Goal: Task Accomplishment & Management: Manage account settings

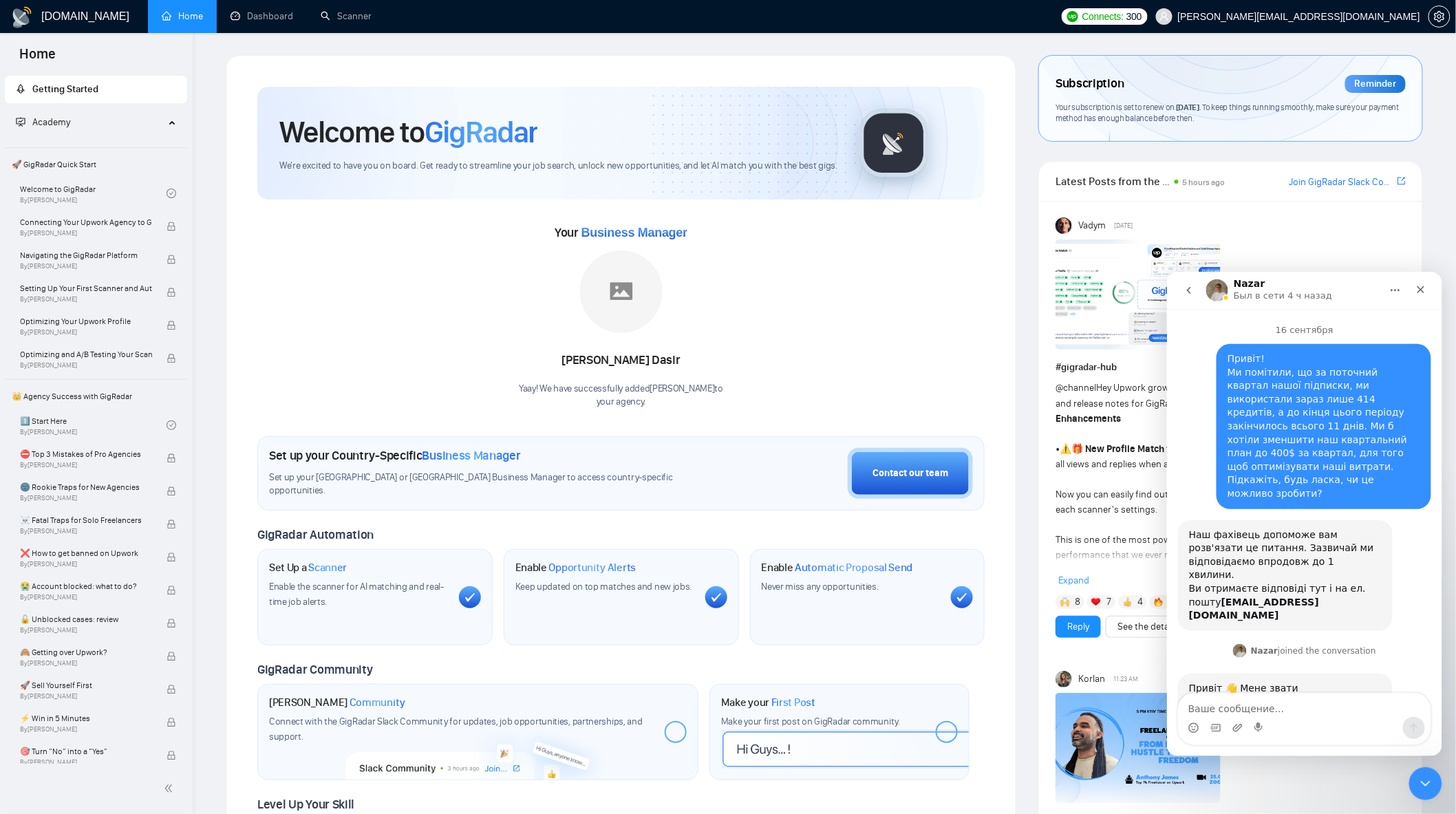
scroll to position [4469, 0]
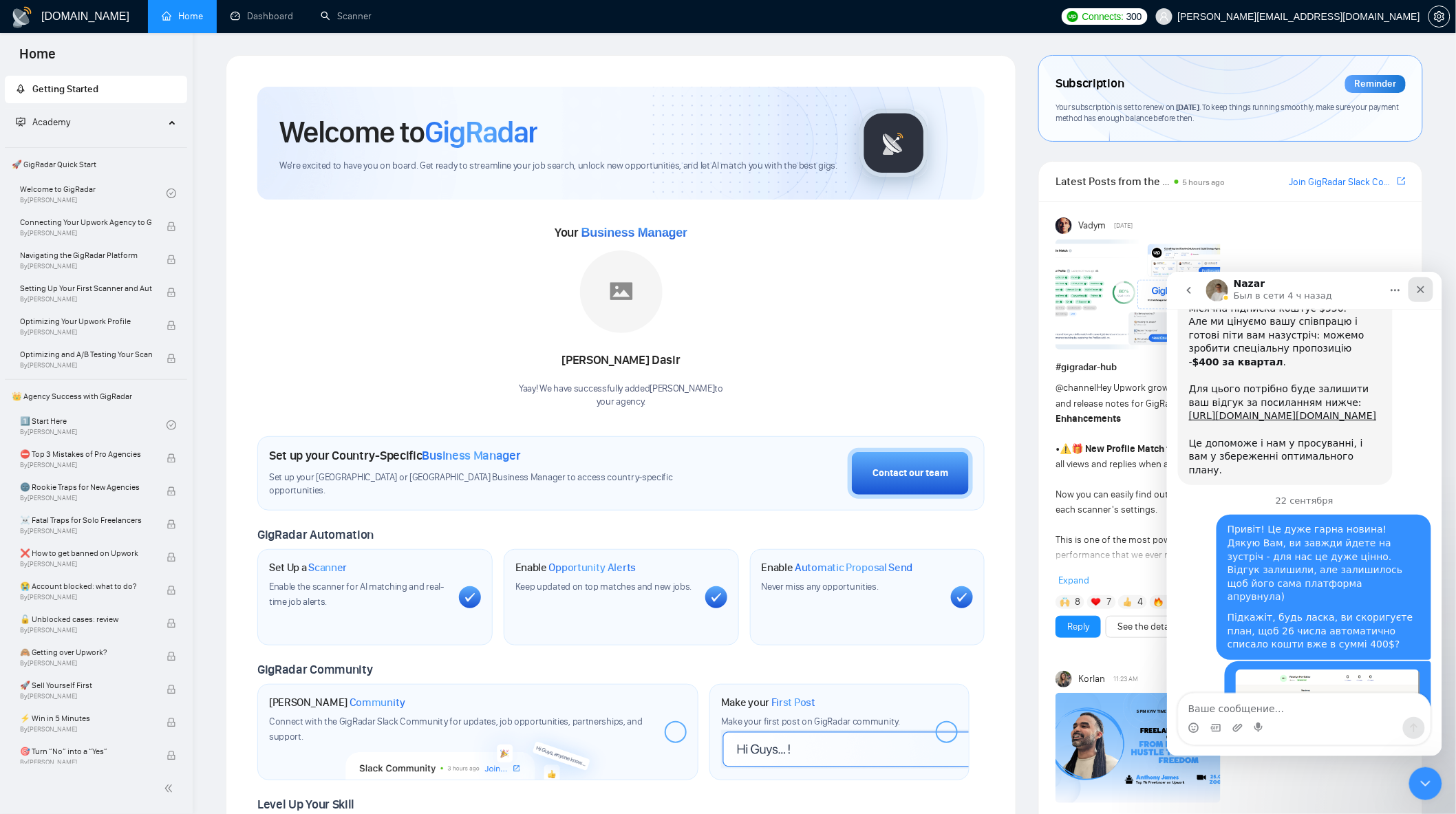
click at [1422, 292] on icon "Закрыть" at bounding box center [1421, 290] width 7 height 7
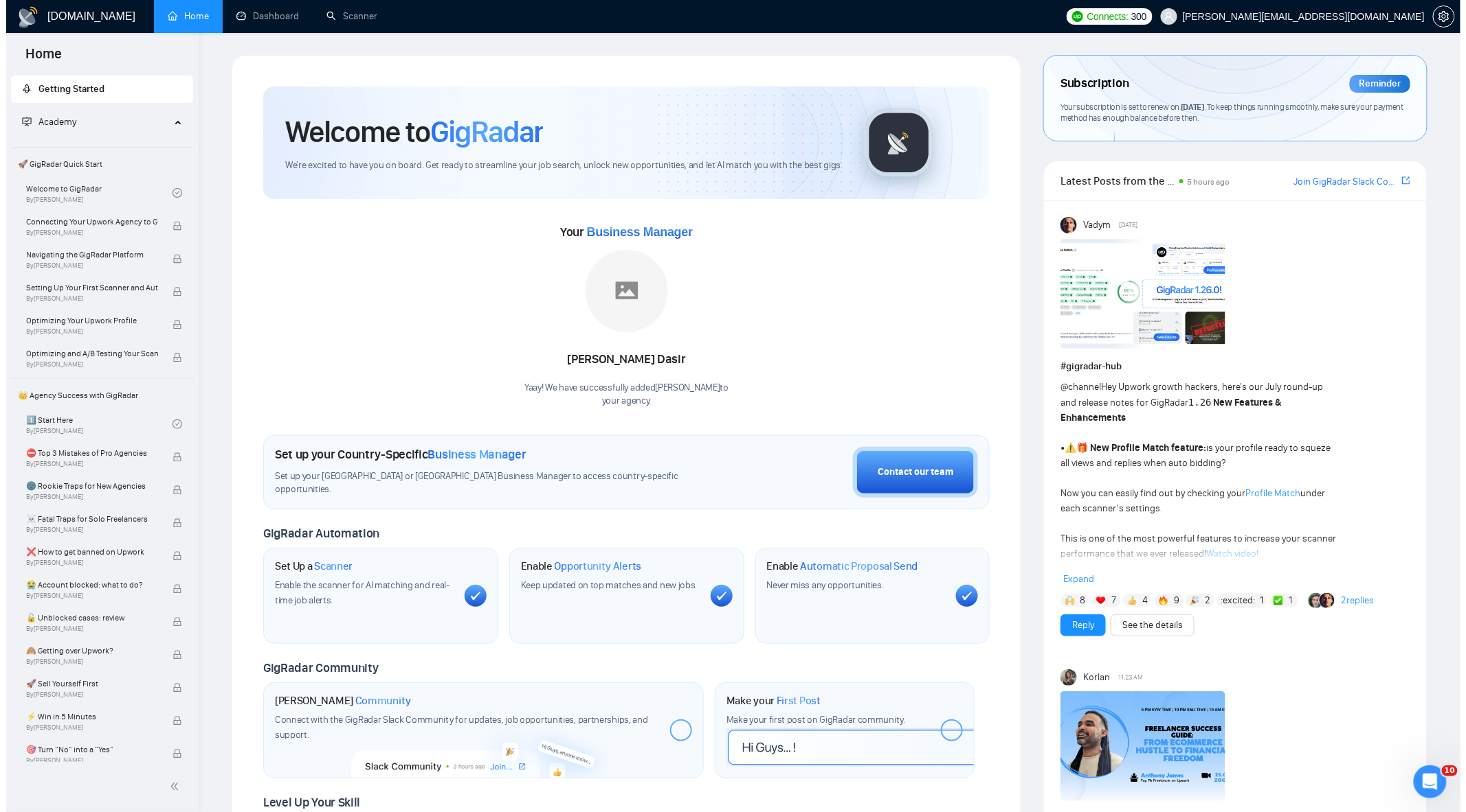
scroll to position [4457, 0]
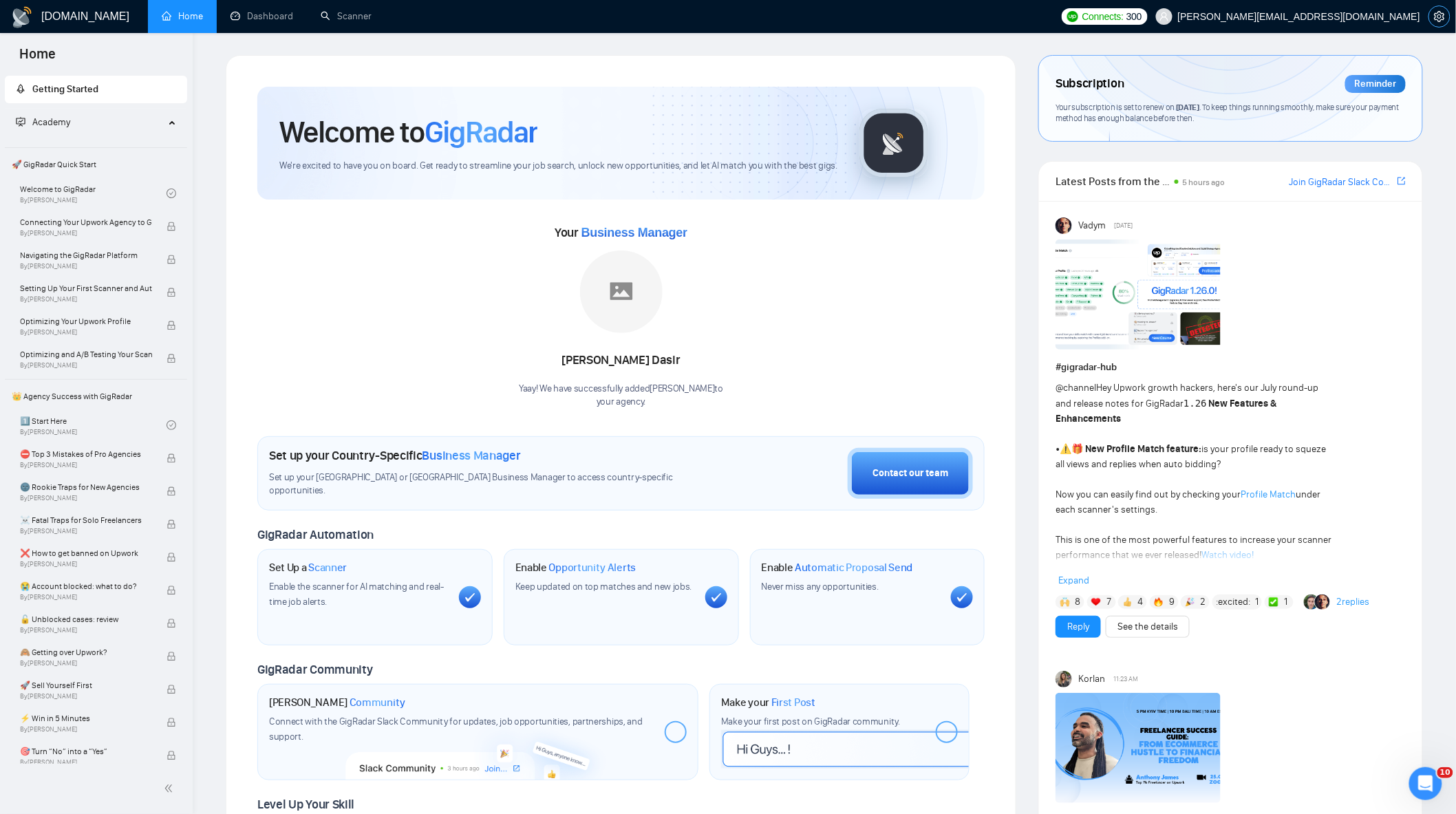
click at [1440, 20] on icon "setting" at bounding box center [1439, 17] width 11 height 11
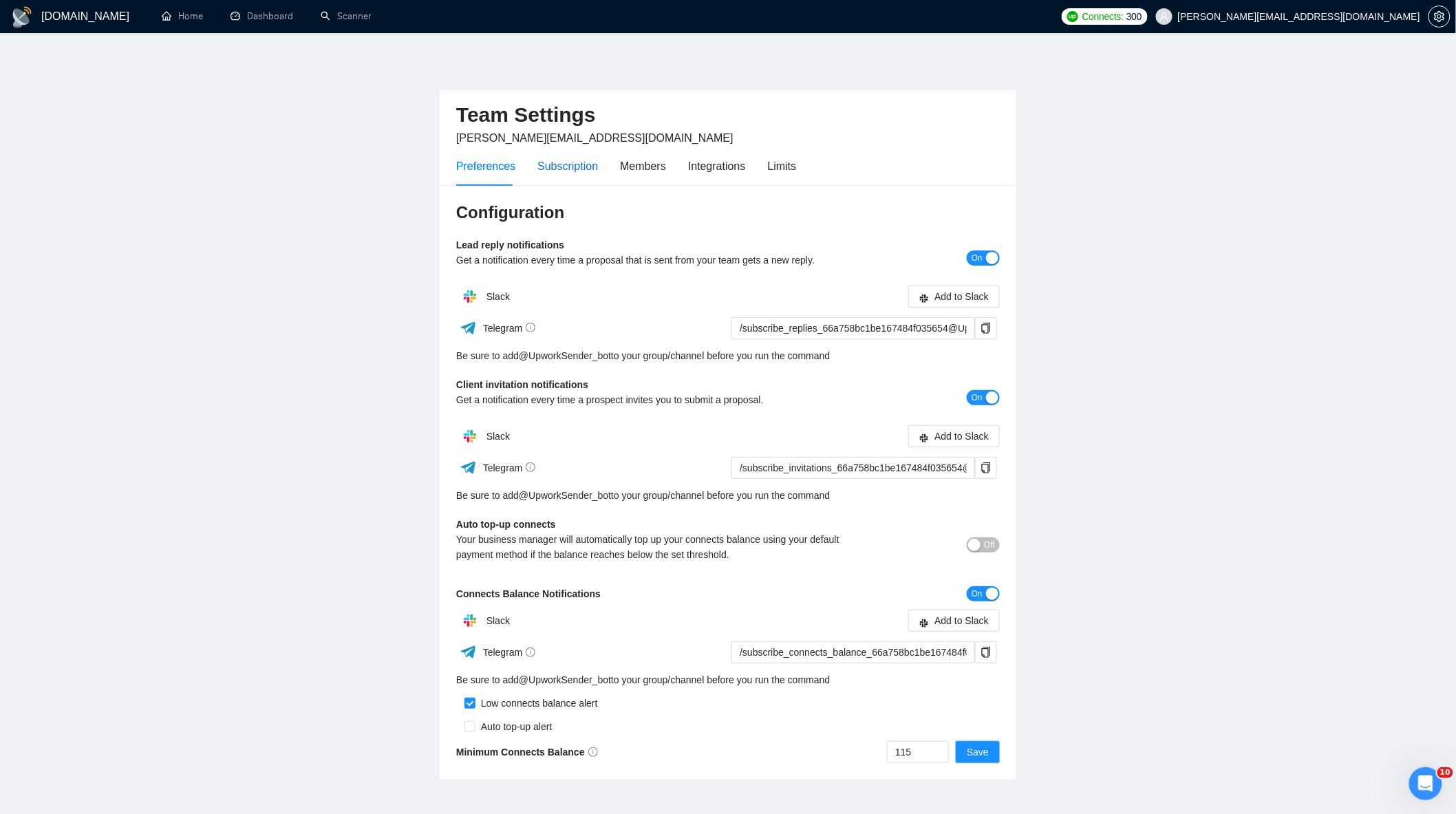
click at [558, 170] on div "Subscription" at bounding box center [567, 166] width 61 height 17
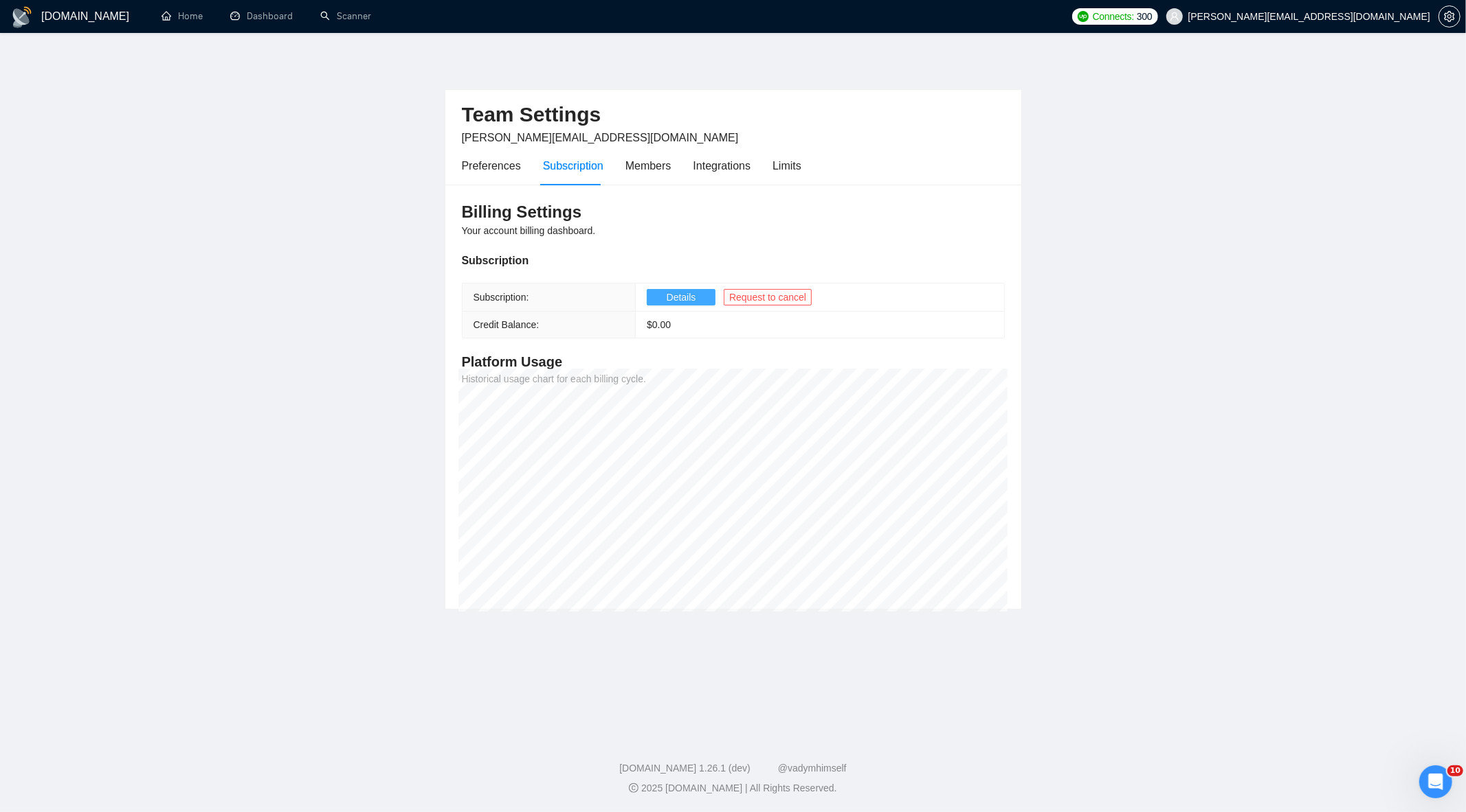
click at [678, 294] on span "Details" at bounding box center [681, 297] width 30 height 15
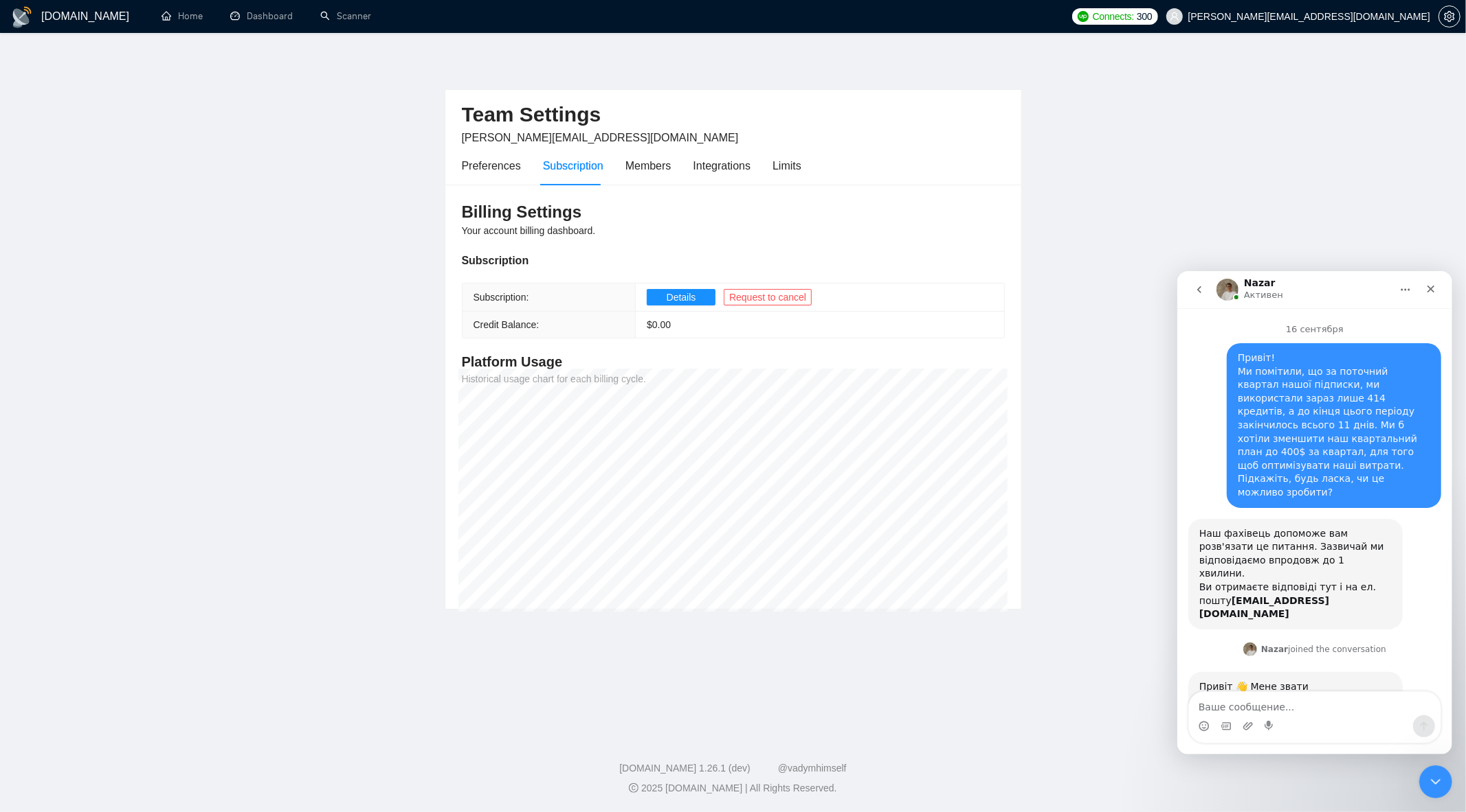
scroll to position [4458, 0]
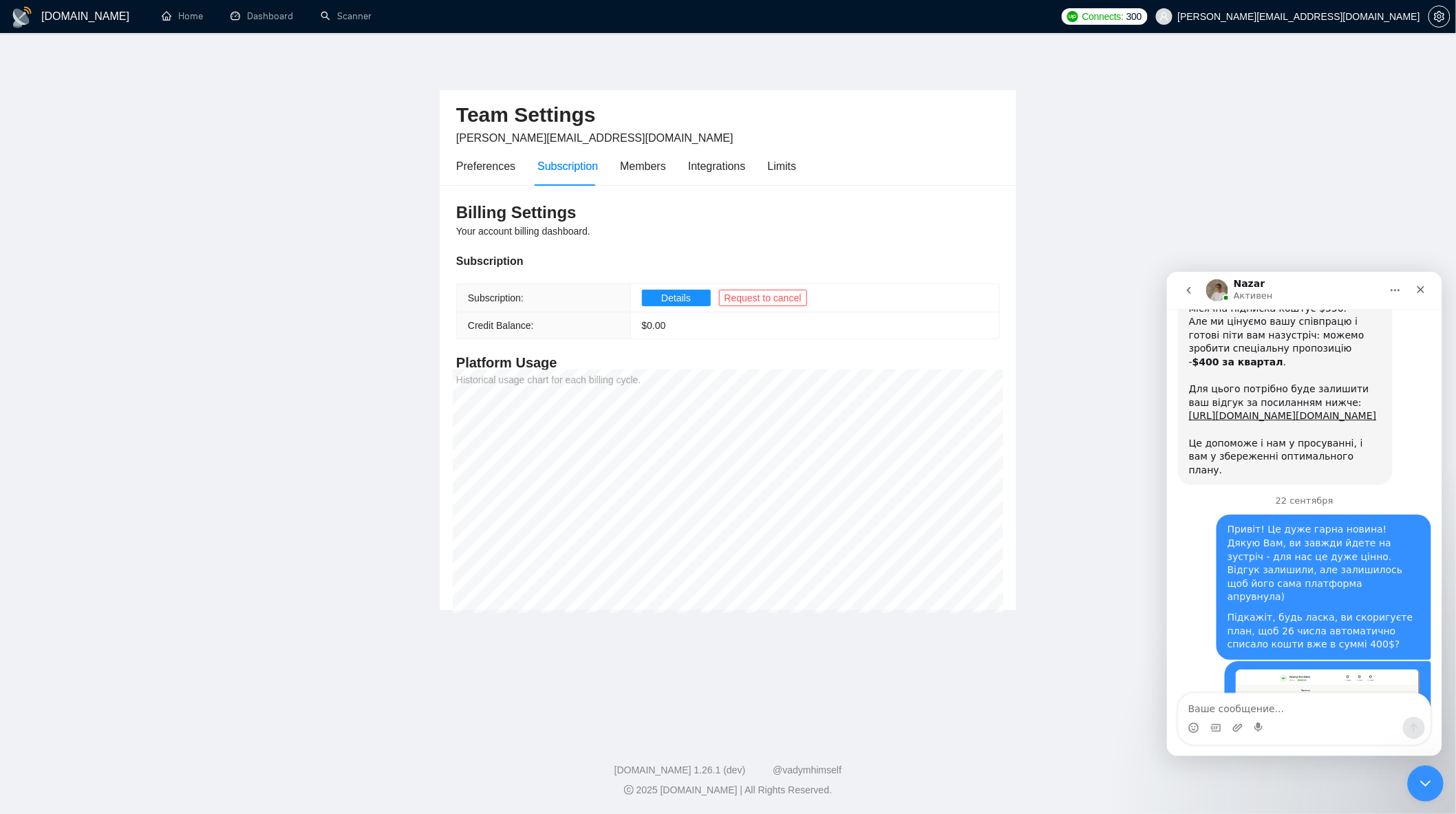
click at [1428, 777] on icon "Закрыть службу сообщений Intercom" at bounding box center [1423, 782] width 17 height 17
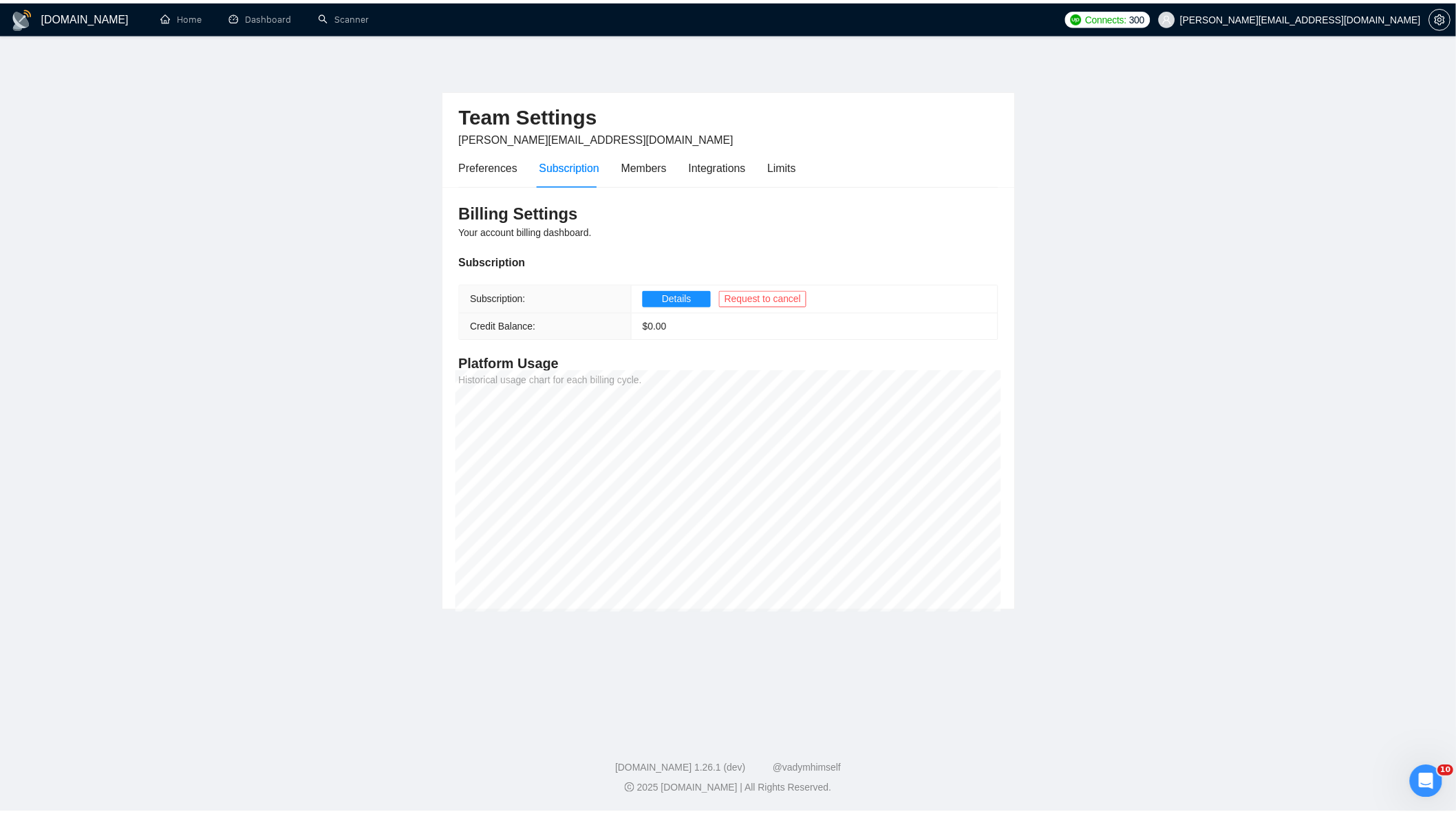
scroll to position [4468, 0]
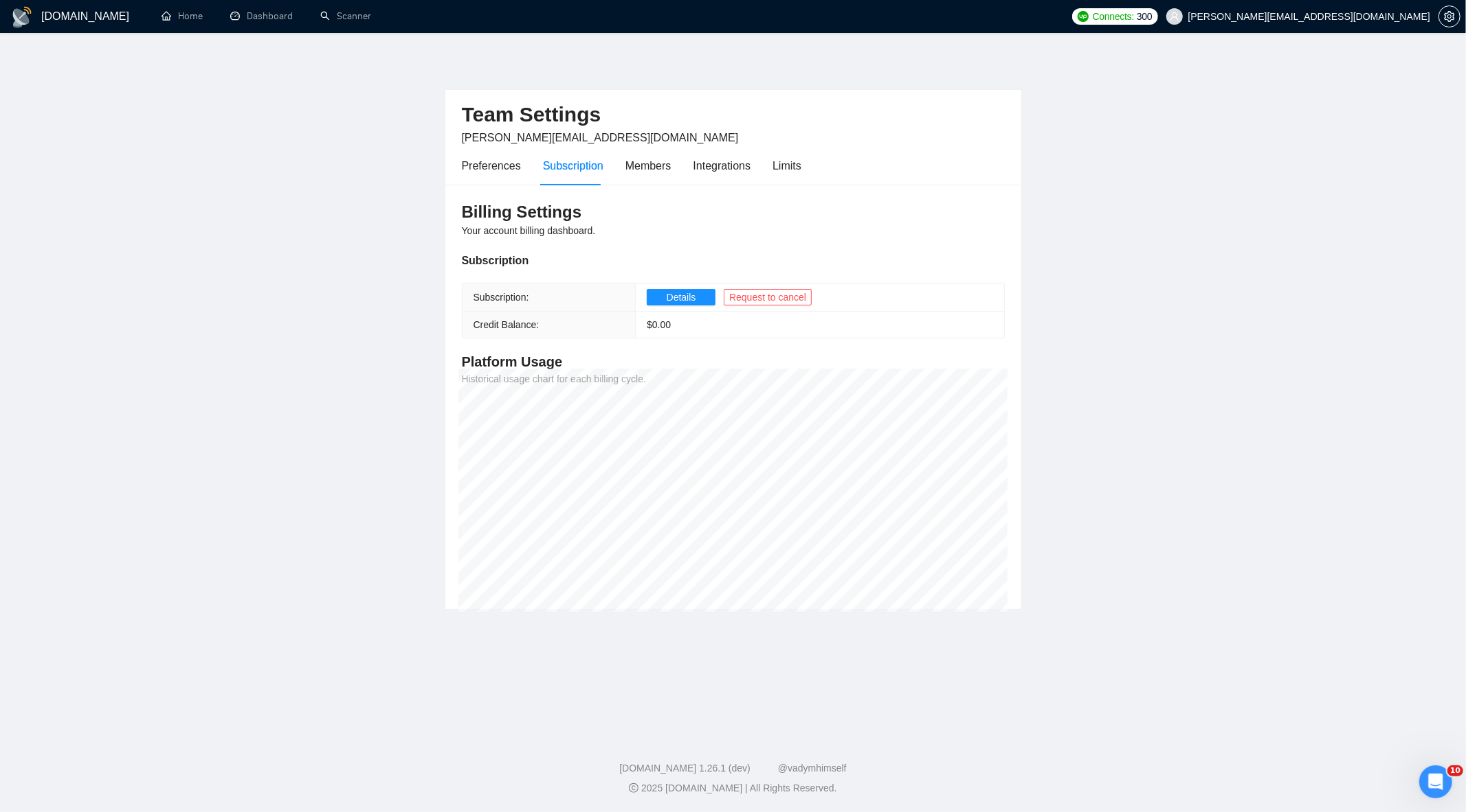
click at [45, 16] on h1 "[DOMAIN_NAME]" at bounding box center [85, 16] width 88 height 33
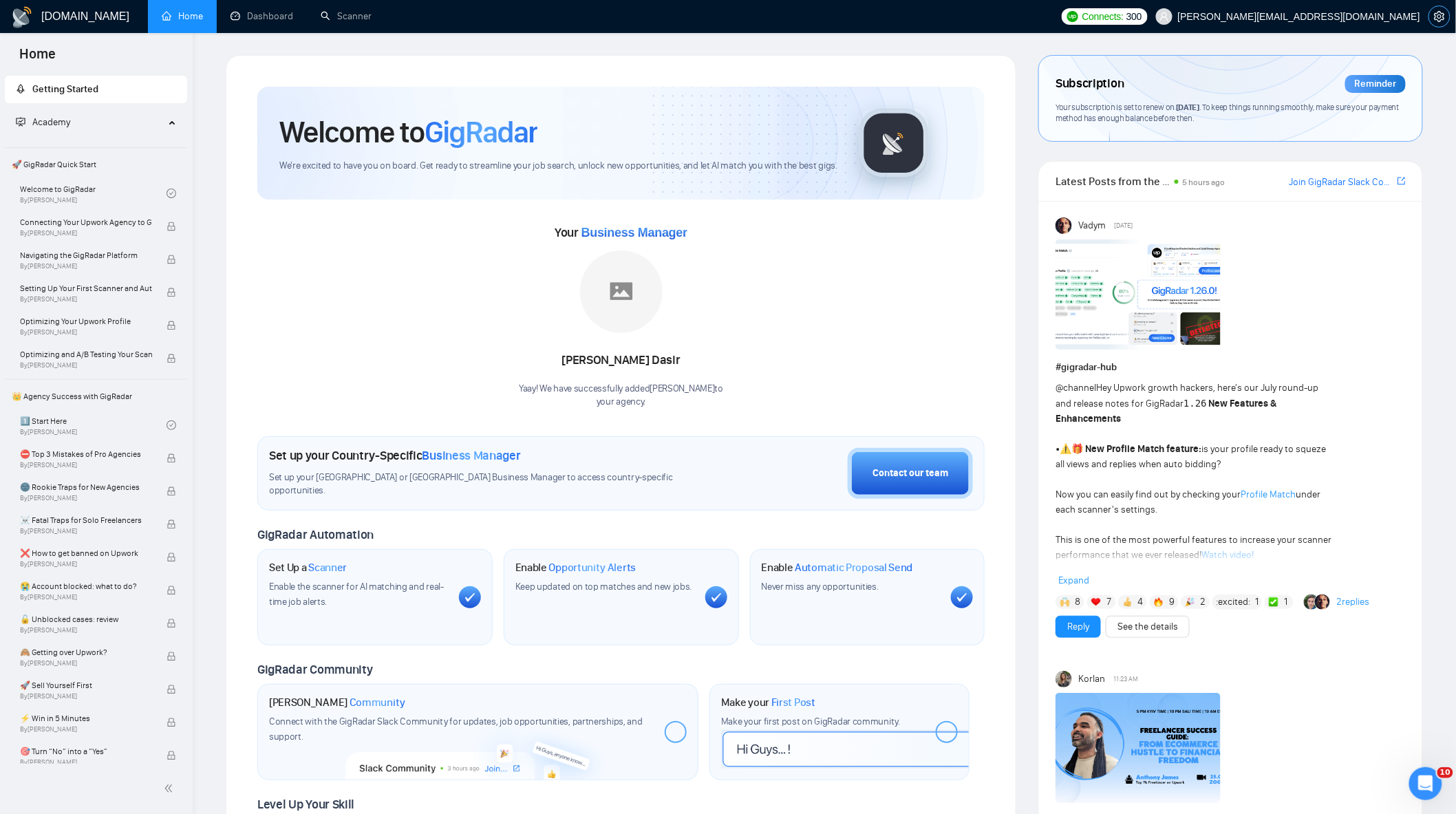
click at [1439, 15] on icon "setting" at bounding box center [1438, 17] width 10 height 11
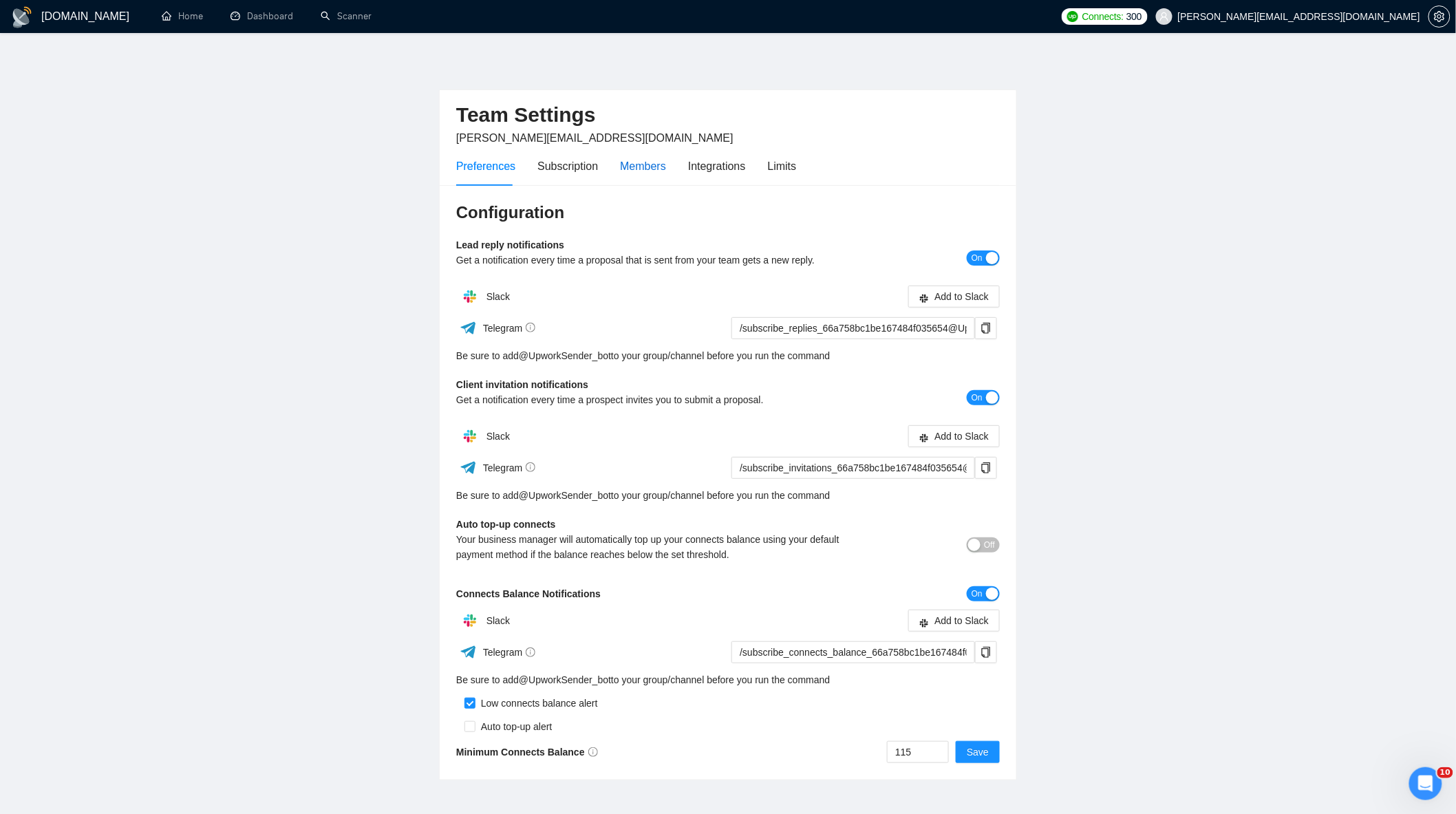
click at [651, 170] on div "Members" at bounding box center [643, 166] width 47 height 17
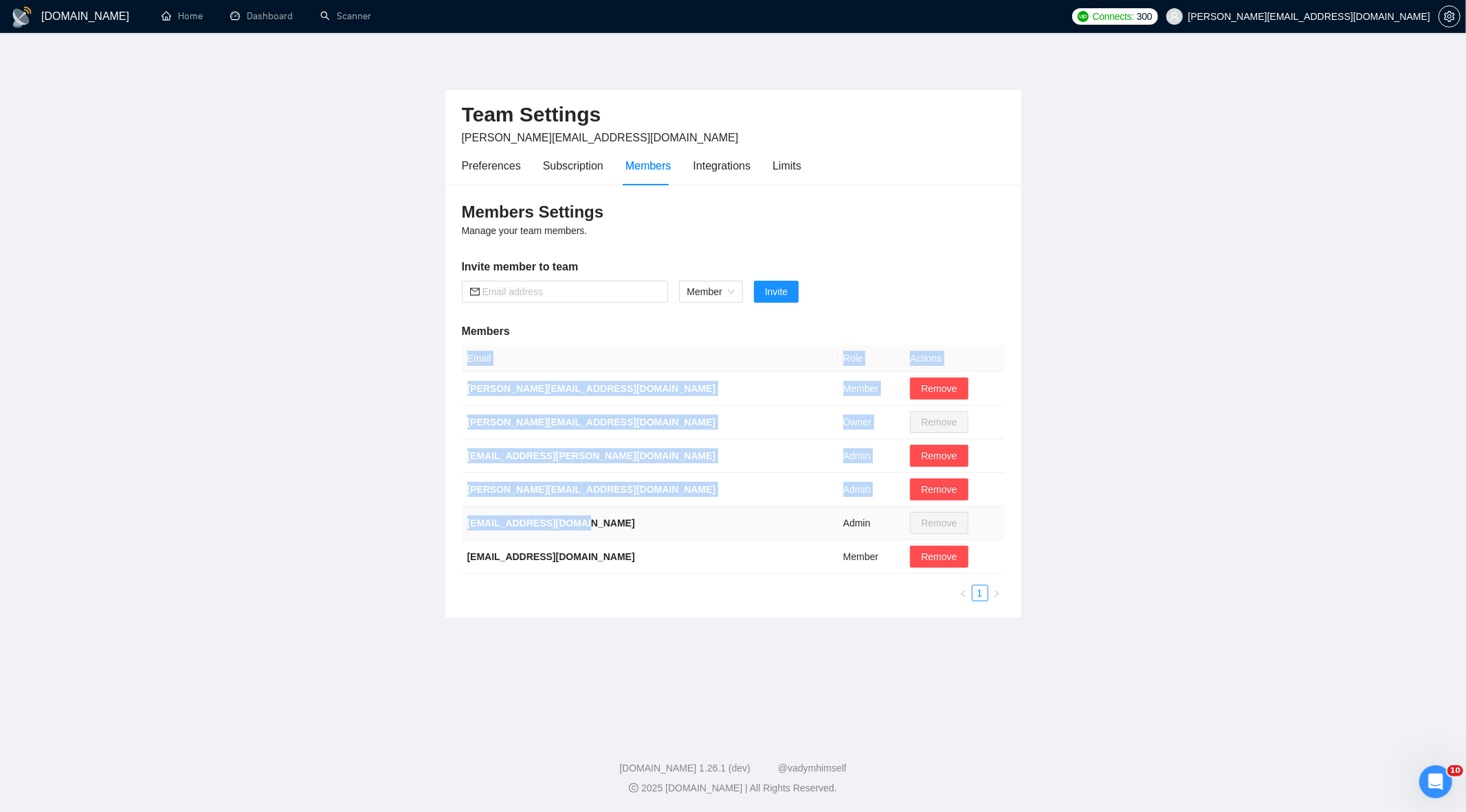
drag, startPoint x: 602, startPoint y: 525, endPoint x: 427, endPoint y: 522, distance: 175.0
click at [427, 522] on main "Team Settings aleksandr.periel@gmail.com Preferences Subscription Members Integ…" at bounding box center [733, 380] width 1421 height 651
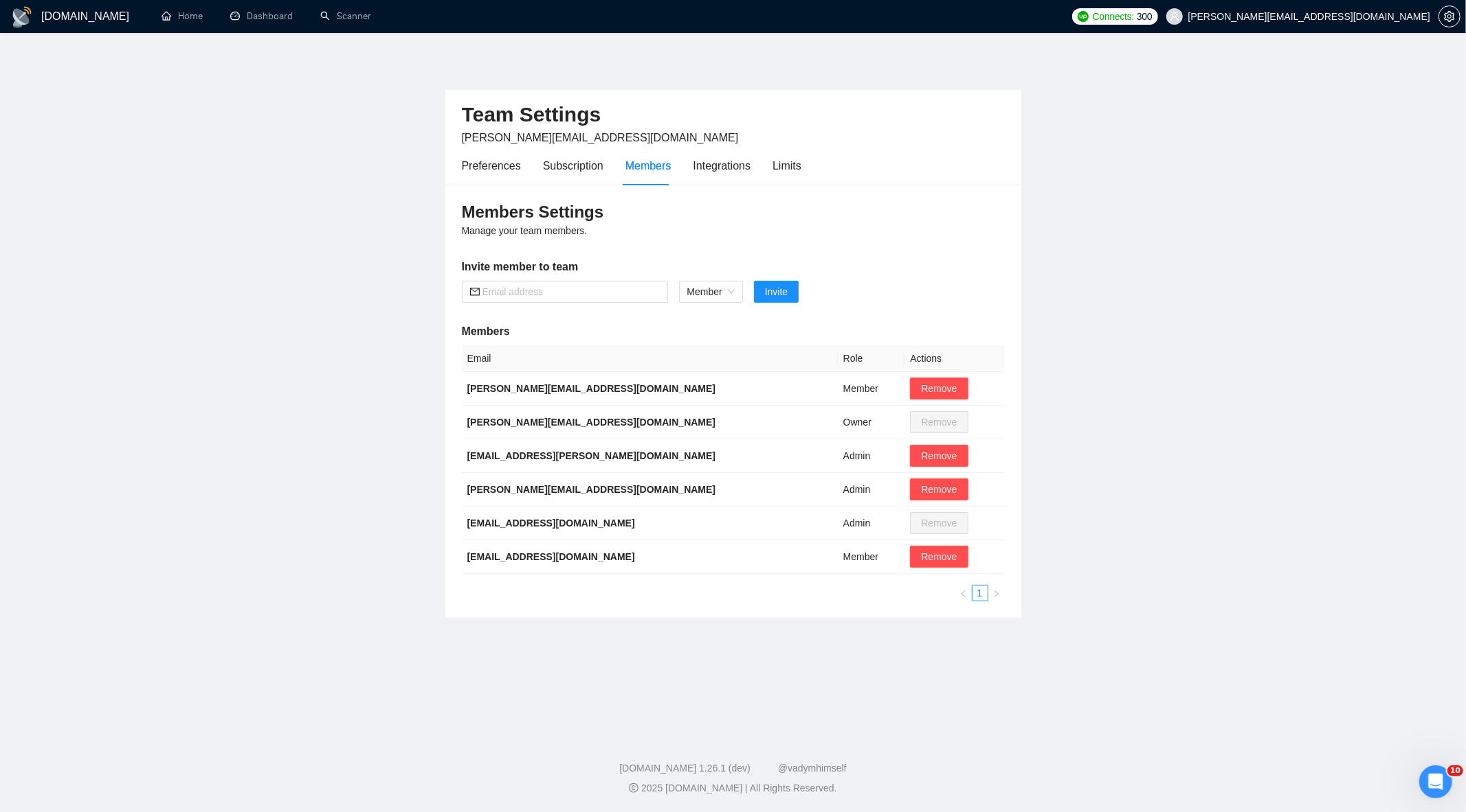
click at [390, 575] on main "Team Settings aleksandr.periel@gmail.com Preferences Subscription Members Integ…" at bounding box center [733, 380] width 1421 height 651
drag, startPoint x: 464, startPoint y: 522, endPoint x: 584, endPoint y: 519, distance: 120.0
click at [584, 519] on td "[EMAIL_ADDRESS][DOMAIN_NAME]" at bounding box center [650, 523] width 376 height 33
click at [302, 417] on main "Team Settings aleksandr.periel@gmail.com Preferences Subscription Members Integ…" at bounding box center [733, 380] width 1421 height 651
click at [173, 10] on link "Home" at bounding box center [182, 16] width 41 height 12
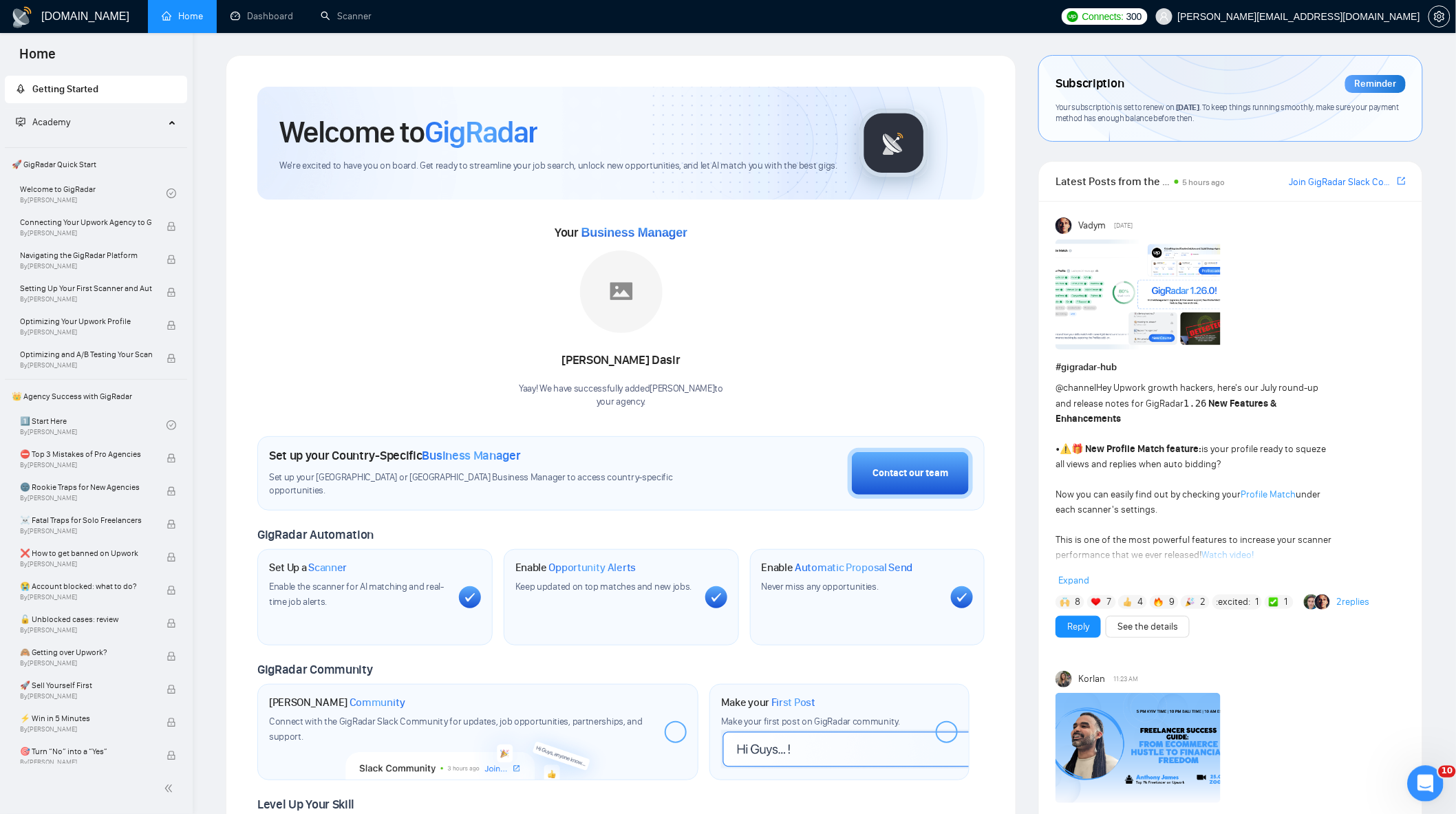
drag, startPoint x: 2815, startPoint y: 1553, endPoint x: 1422, endPoint y: 780, distance: 1593.1
click at [1422, 780] on icon "Открыть службу сообщений Intercom" at bounding box center [1423, 782] width 22 height 22
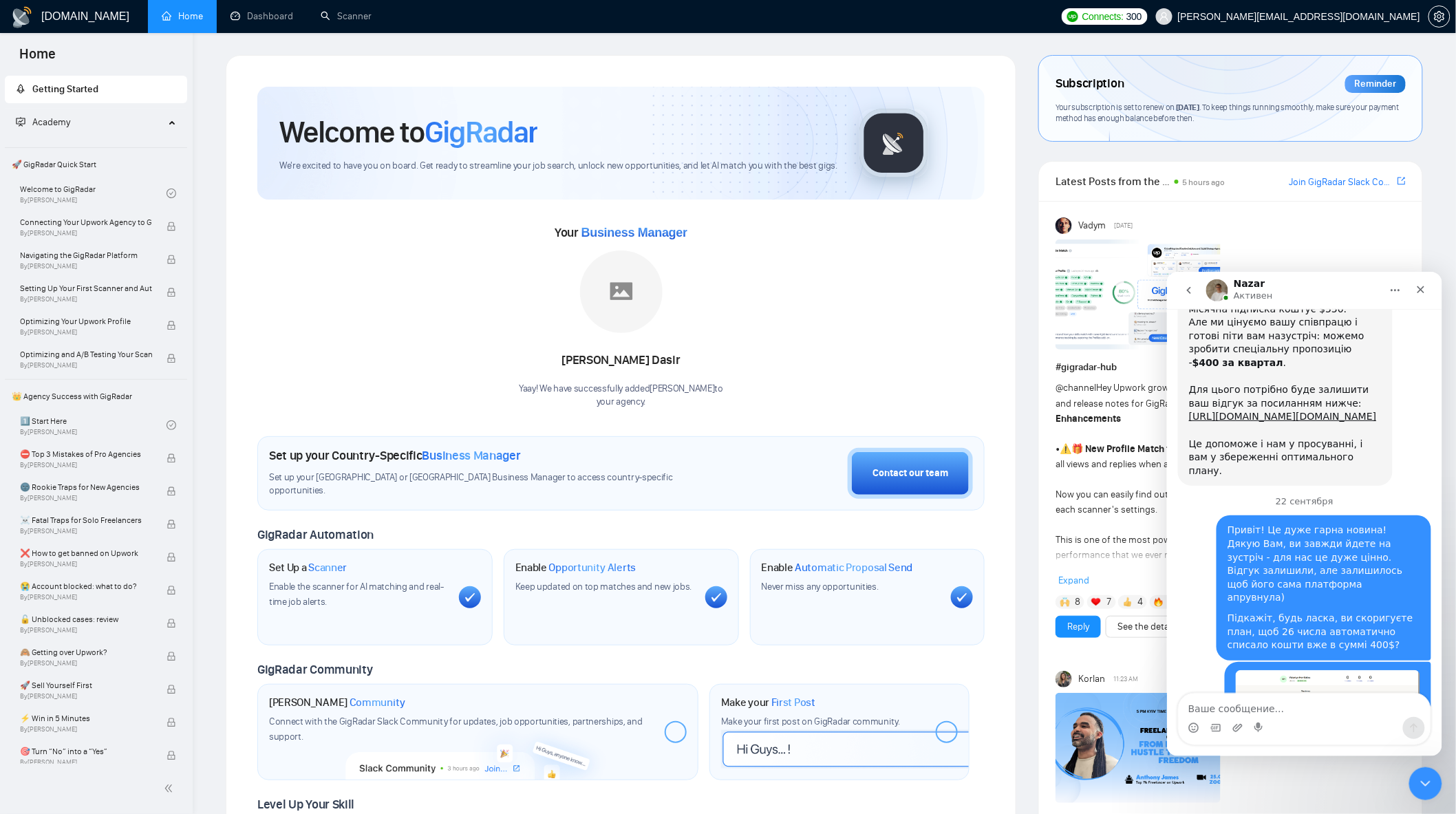
scroll to position [4469, 0]
click at [1186, 286] on icon "go back" at bounding box center [1189, 290] width 11 height 11
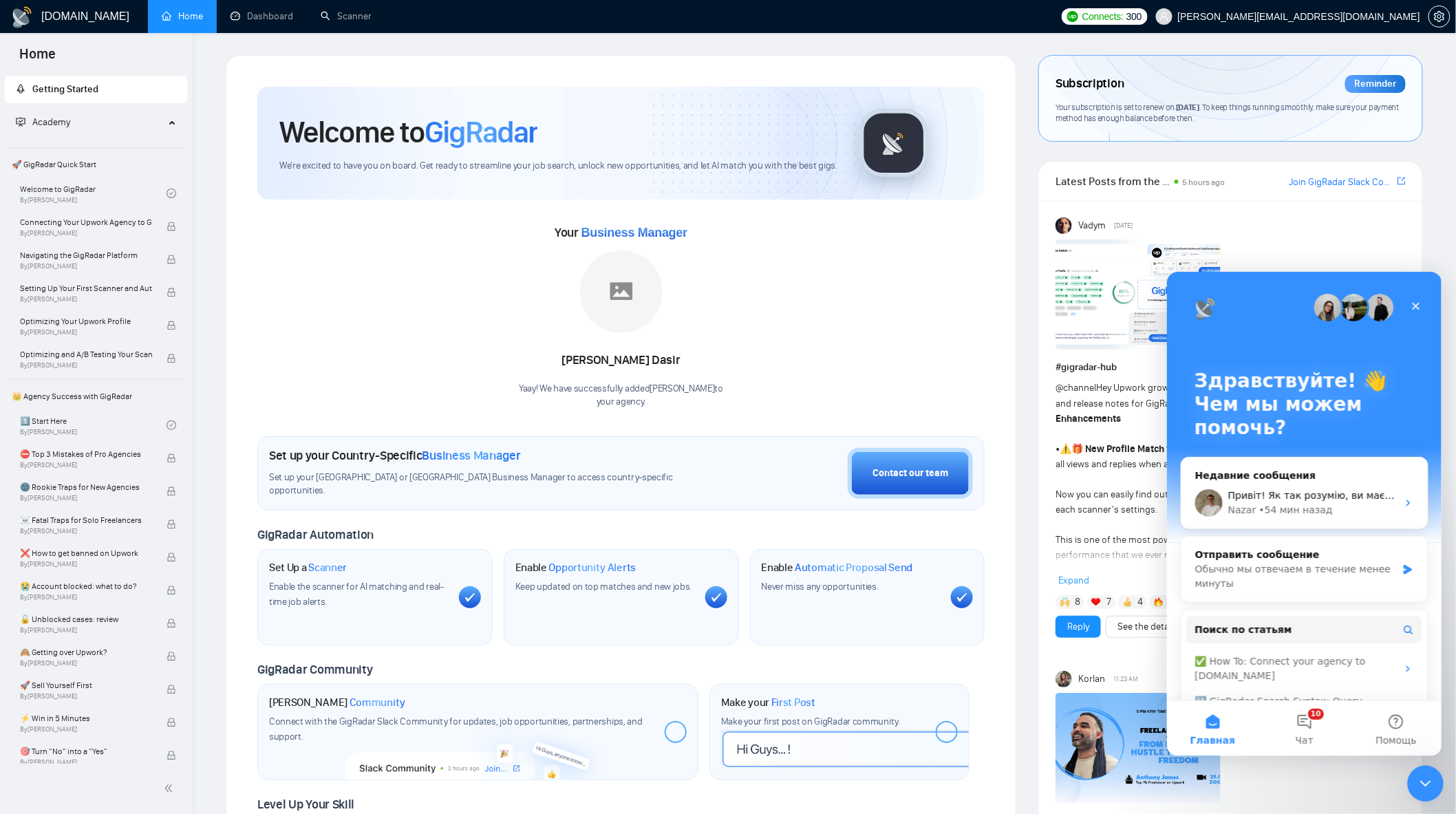
click at [1418, 766] on html at bounding box center [1422, 781] width 33 height 33
click at [1431, 780] on icon "Закрыть службу сообщений Intercom" at bounding box center [1423, 782] width 17 height 17
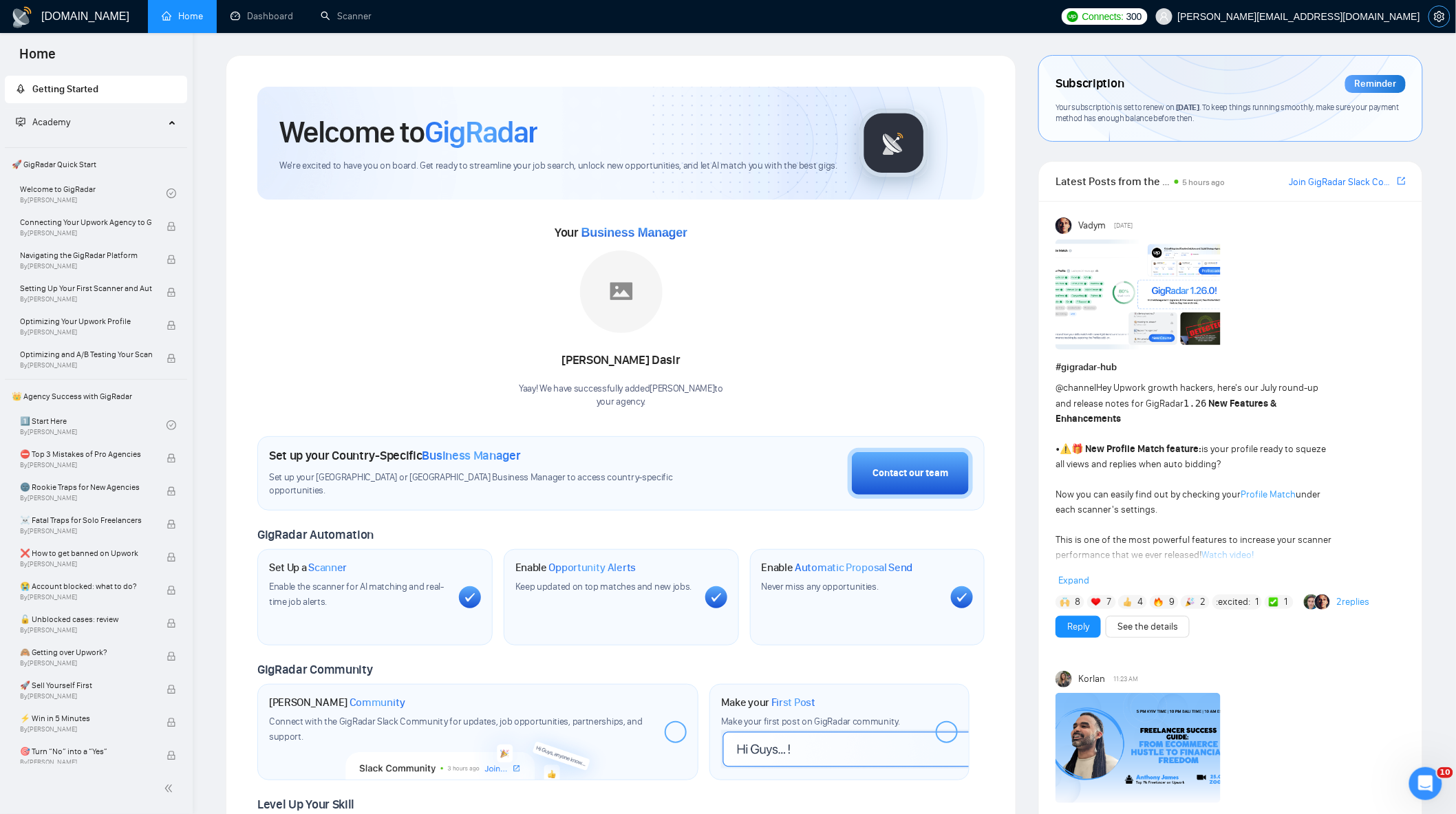
click at [1436, 20] on icon "setting" at bounding box center [1438, 17] width 10 height 11
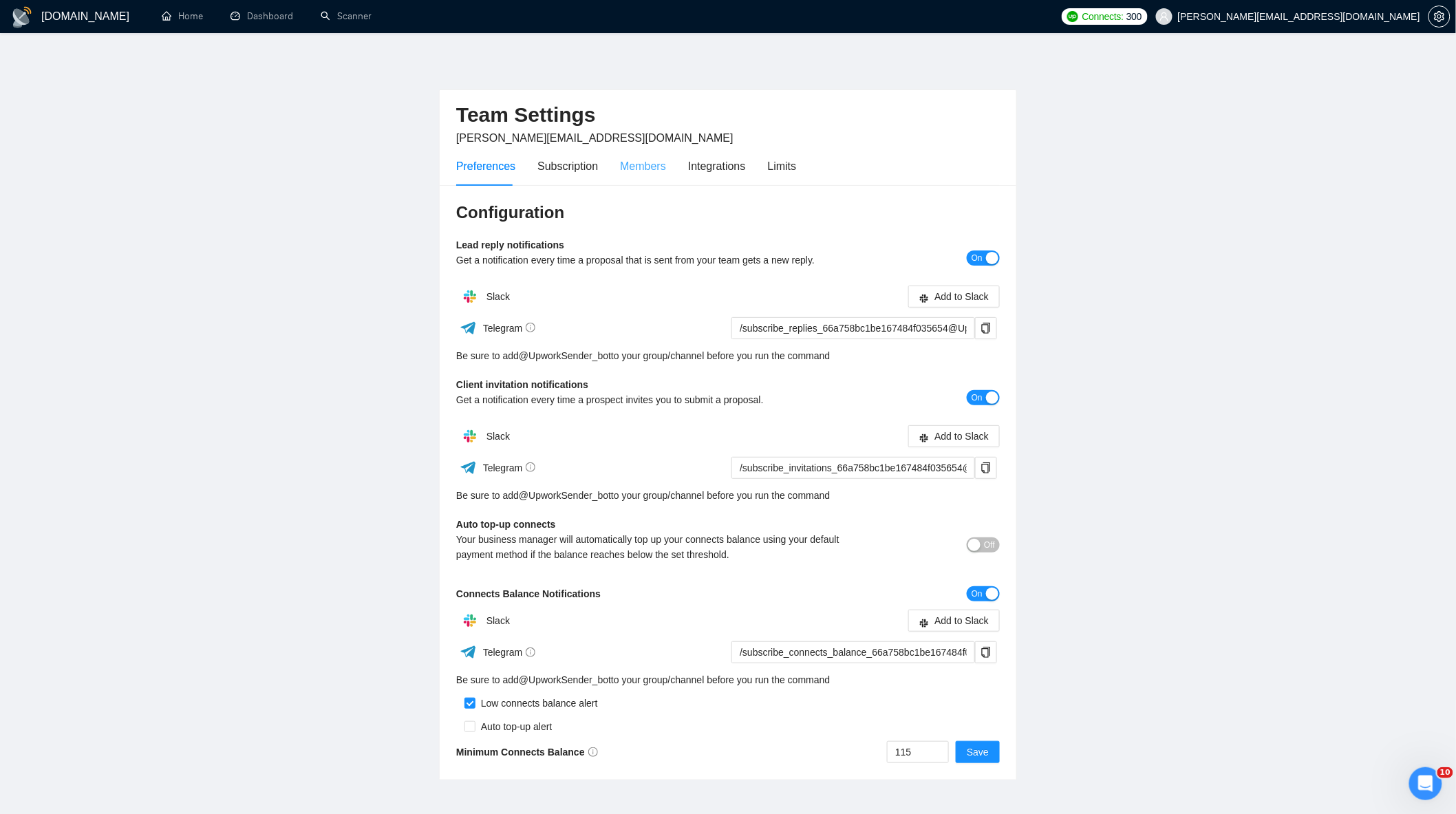
click at [627, 178] on div "Members" at bounding box center [643, 166] width 47 height 39
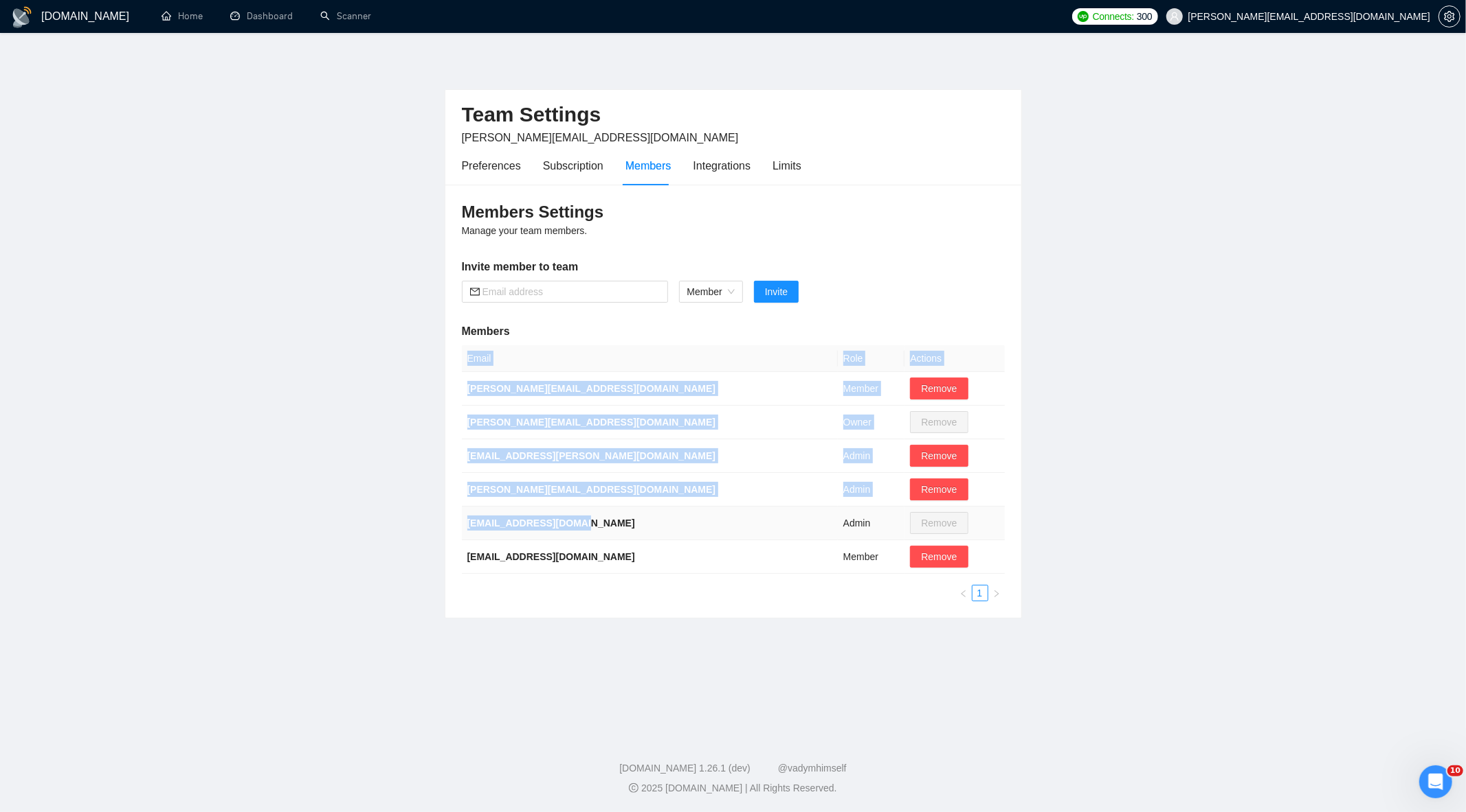
drag, startPoint x: 511, startPoint y: 525, endPoint x: 574, endPoint y: 526, distance: 63.0
click at [574, 526] on div "Members Settings Manage your team members. Invite member to team Member Invite …" at bounding box center [733, 401] width 575 height 433
click at [653, 523] on td "[EMAIL_ADDRESS][DOMAIN_NAME]" at bounding box center [650, 523] width 376 height 33
drag, startPoint x: 786, startPoint y: 522, endPoint x: 455, endPoint y: 532, distance: 331.2
click at [455, 532] on div "Members Settings Manage your team members. Invite member to team Member Invite …" at bounding box center [733, 401] width 575 height 433
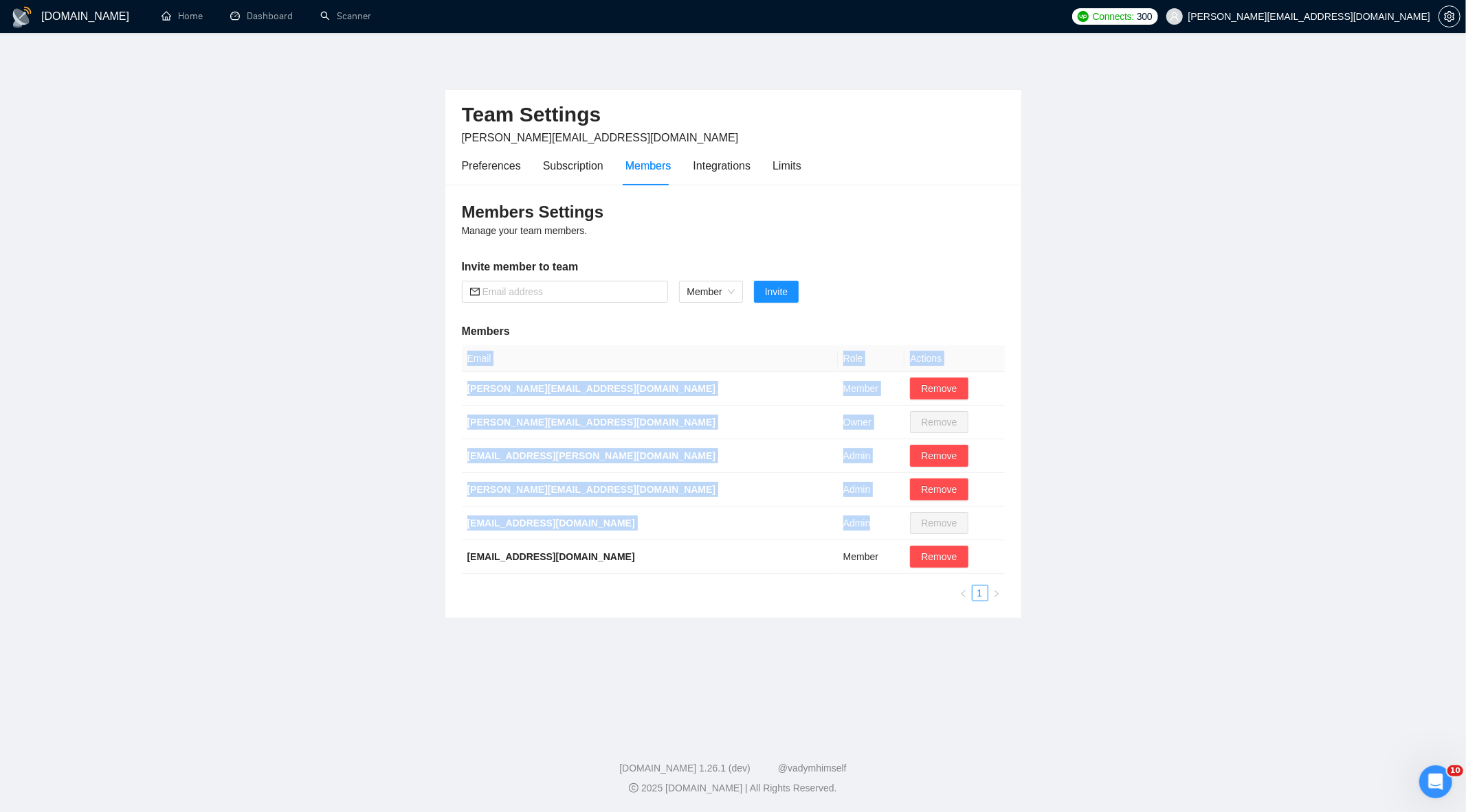
click at [372, 523] on main "Team Settings aleksandr.periel@gmail.com Preferences Subscription Members Integ…" at bounding box center [733, 380] width 1421 height 651
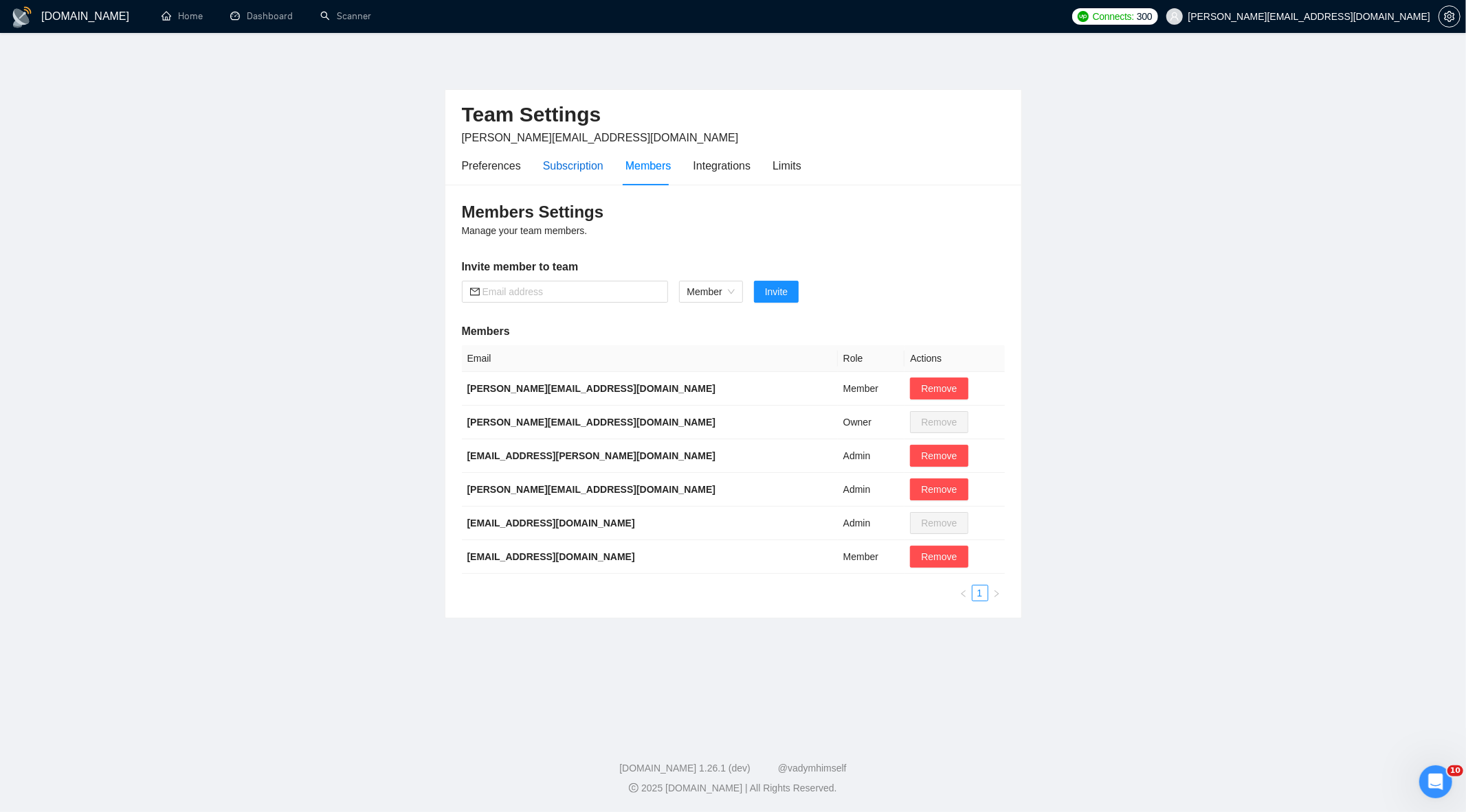
click at [595, 172] on div "Subscription" at bounding box center [573, 165] width 60 height 17
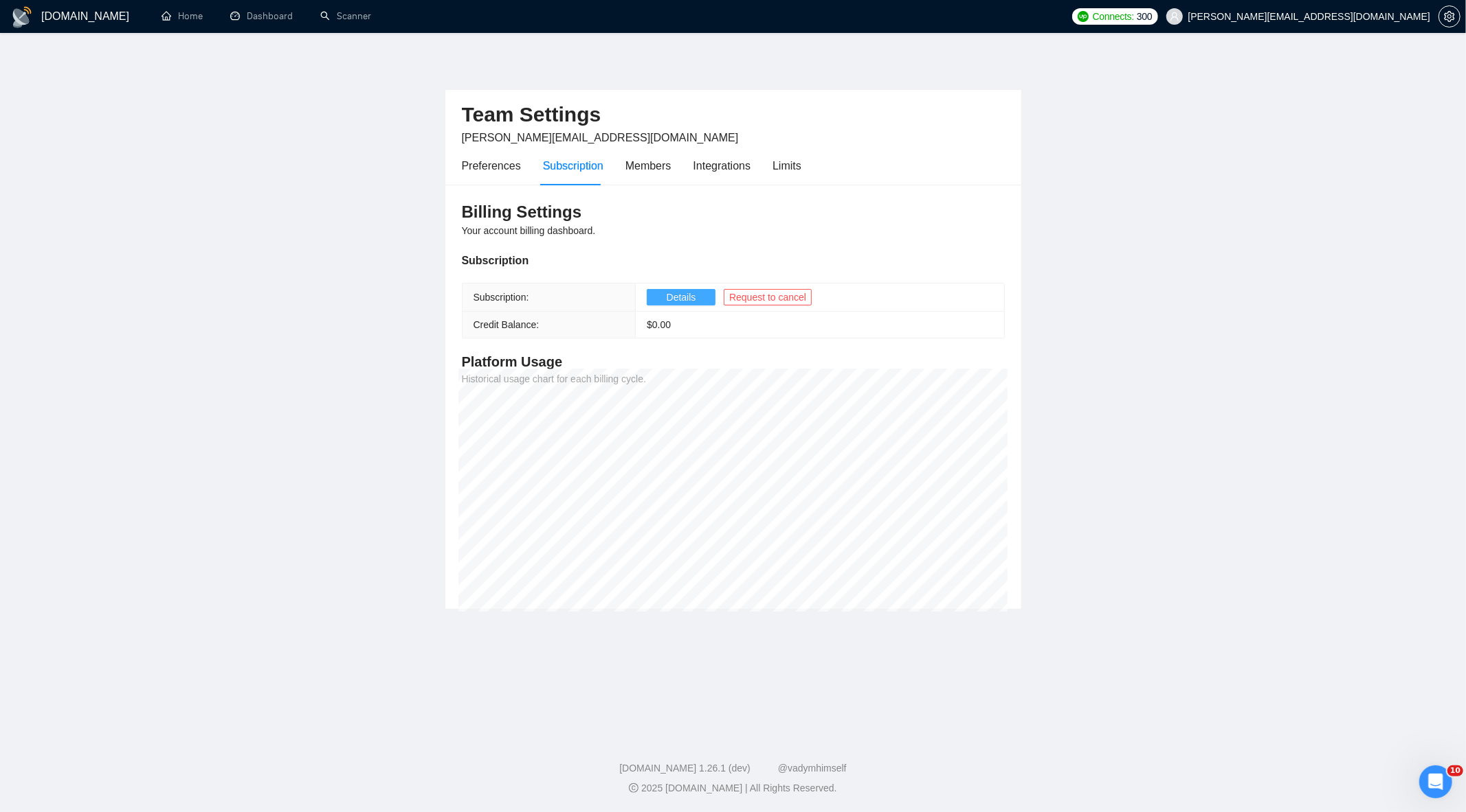
click at [670, 295] on span "Details" at bounding box center [681, 297] width 30 height 15
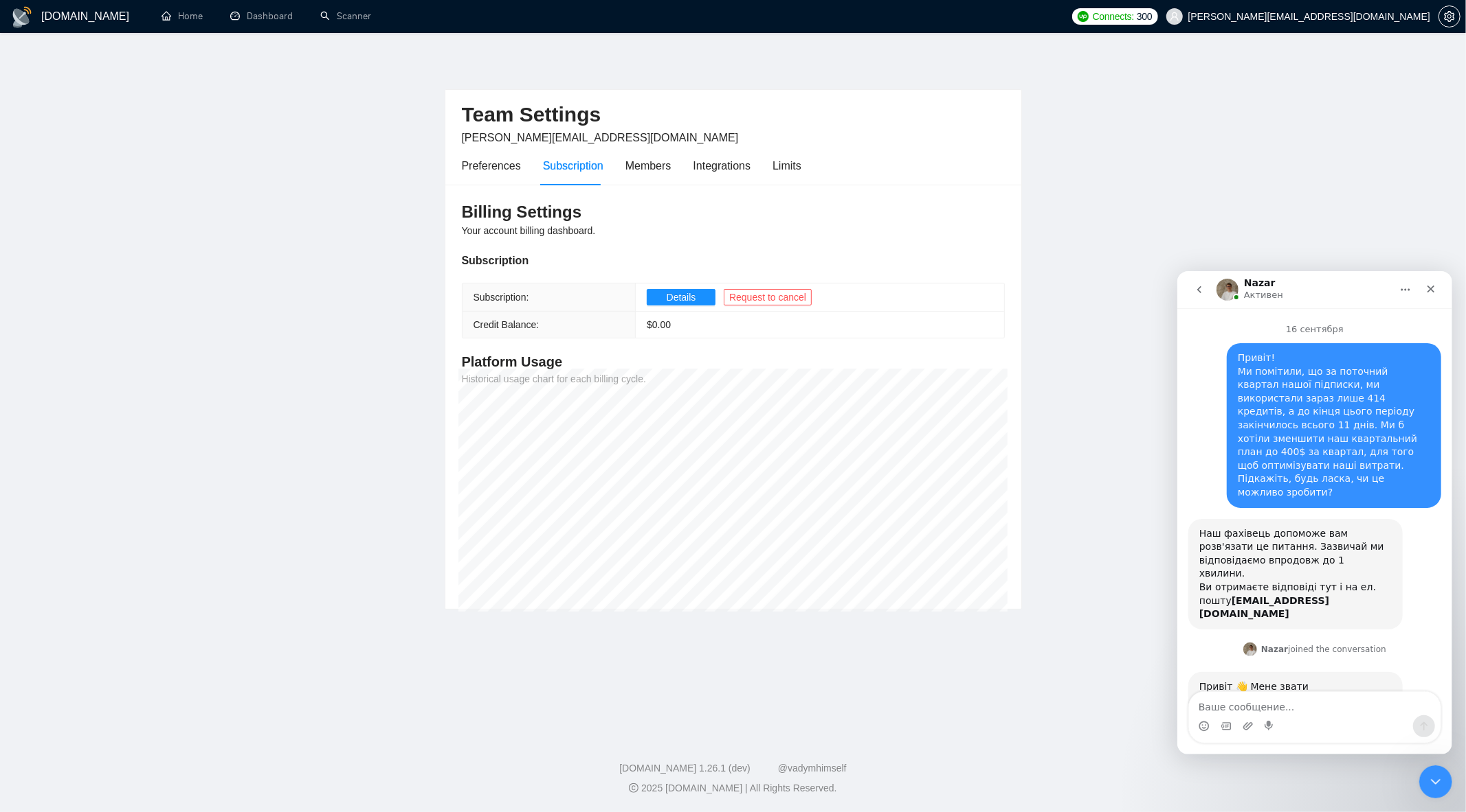
scroll to position [4458, 0]
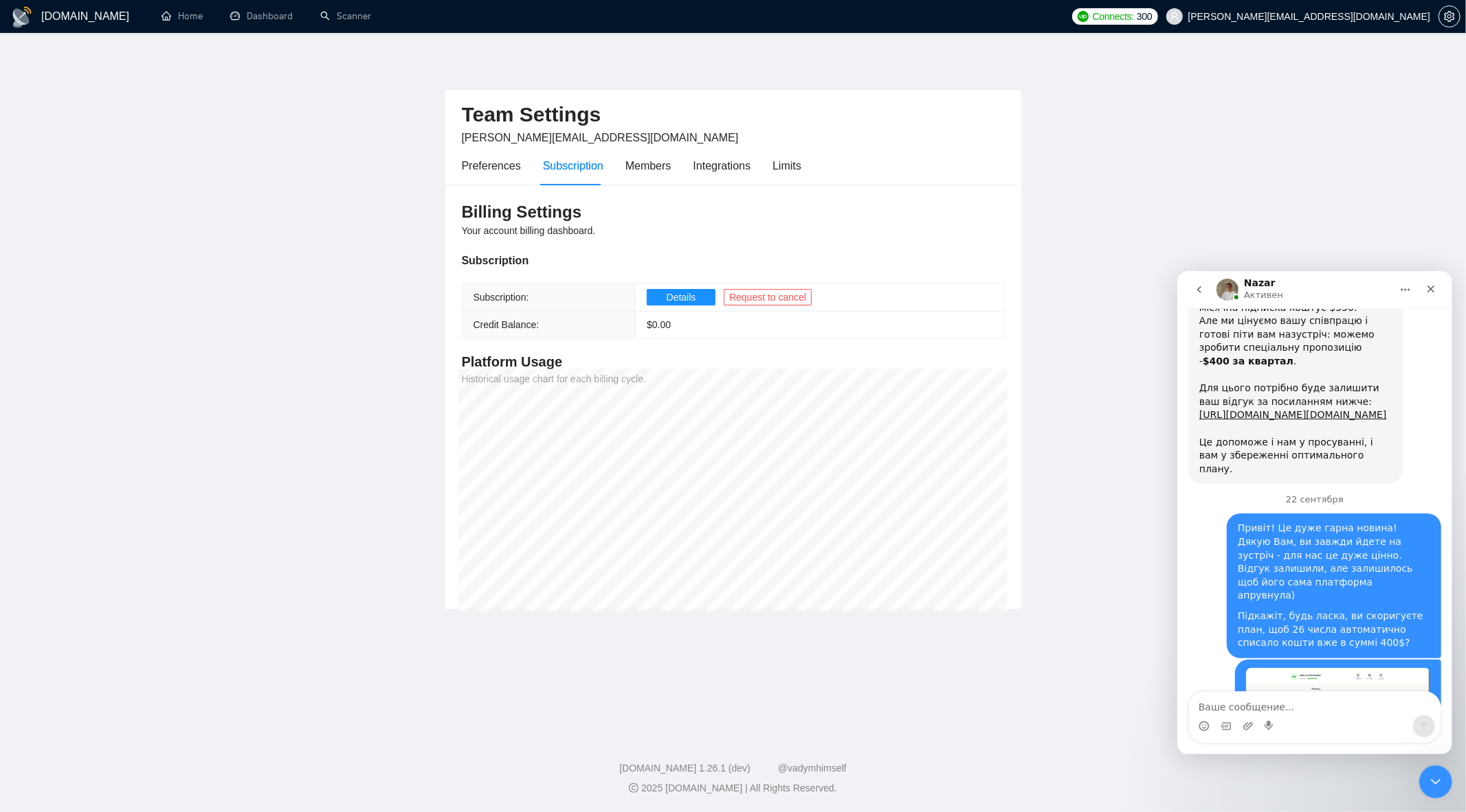
click at [53, 19] on h1 "[DOMAIN_NAME]" at bounding box center [85, 16] width 88 height 33
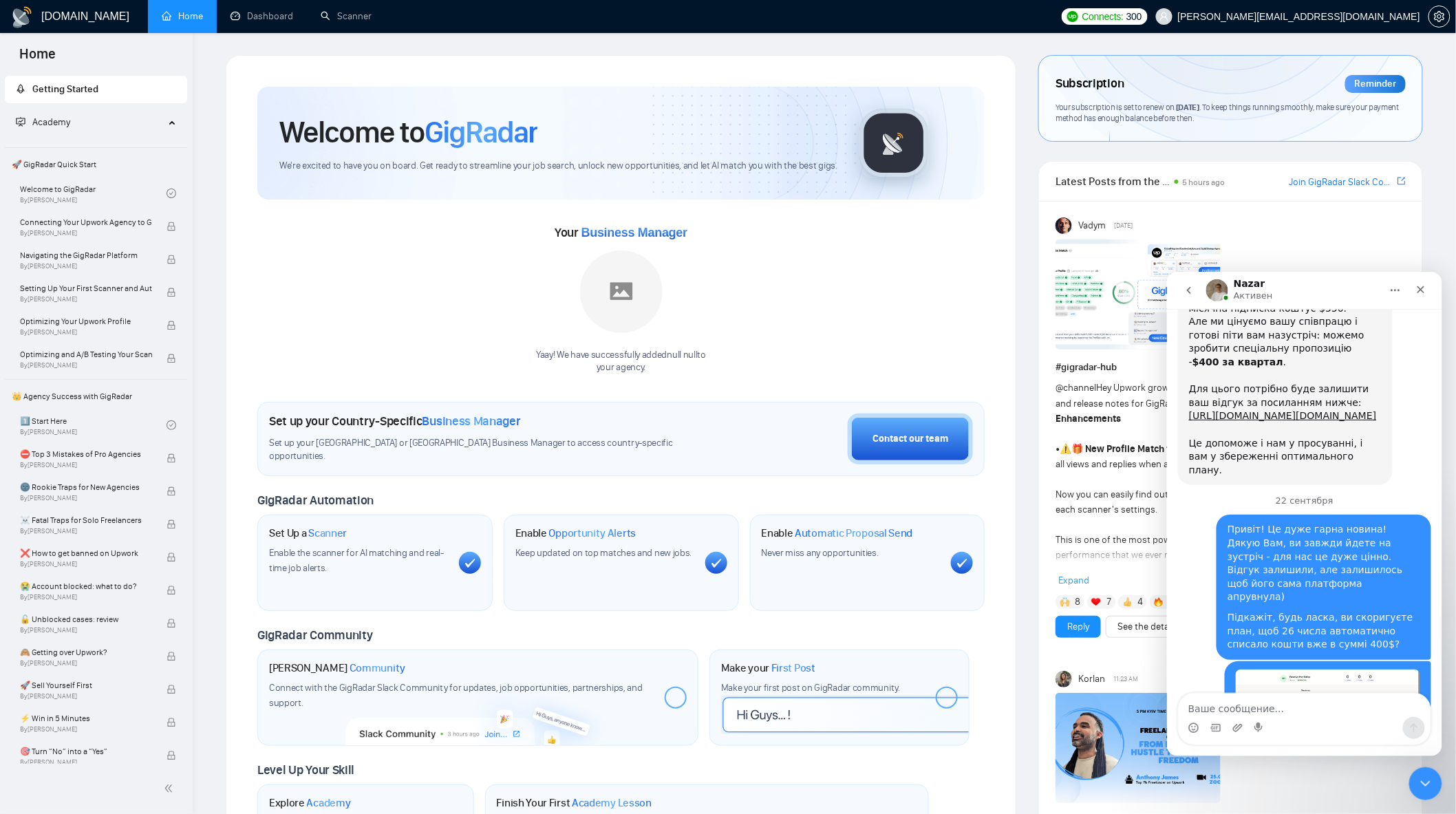
click at [1172, 290] on nav "Nazar Активен" at bounding box center [1304, 290] width 276 height 37
click at [1183, 286] on icon "go back" at bounding box center [1189, 290] width 11 height 11
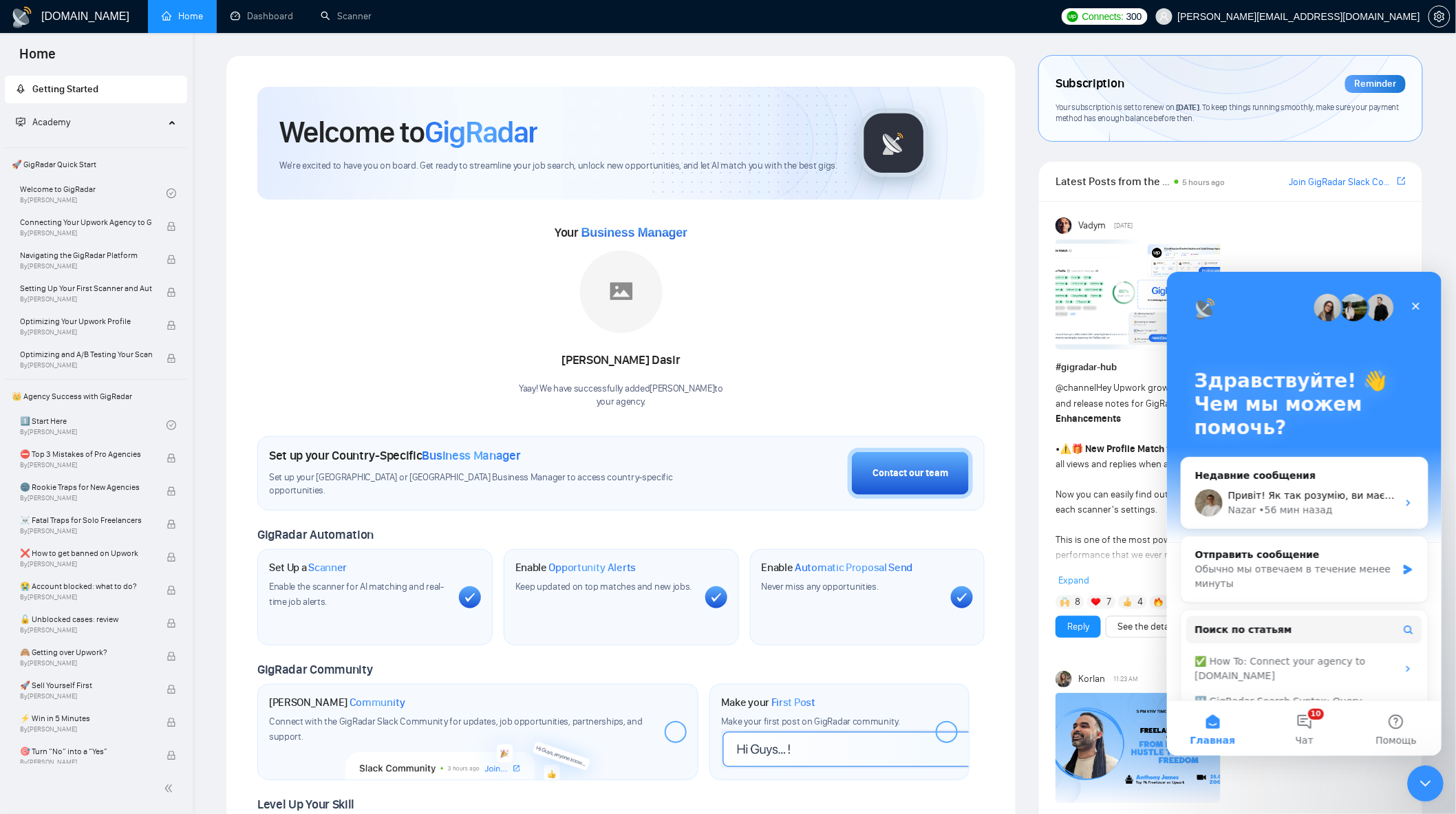
click at [1418, 780] on icon "Закрыть службу сообщений Intercom" at bounding box center [1423, 782] width 17 height 17
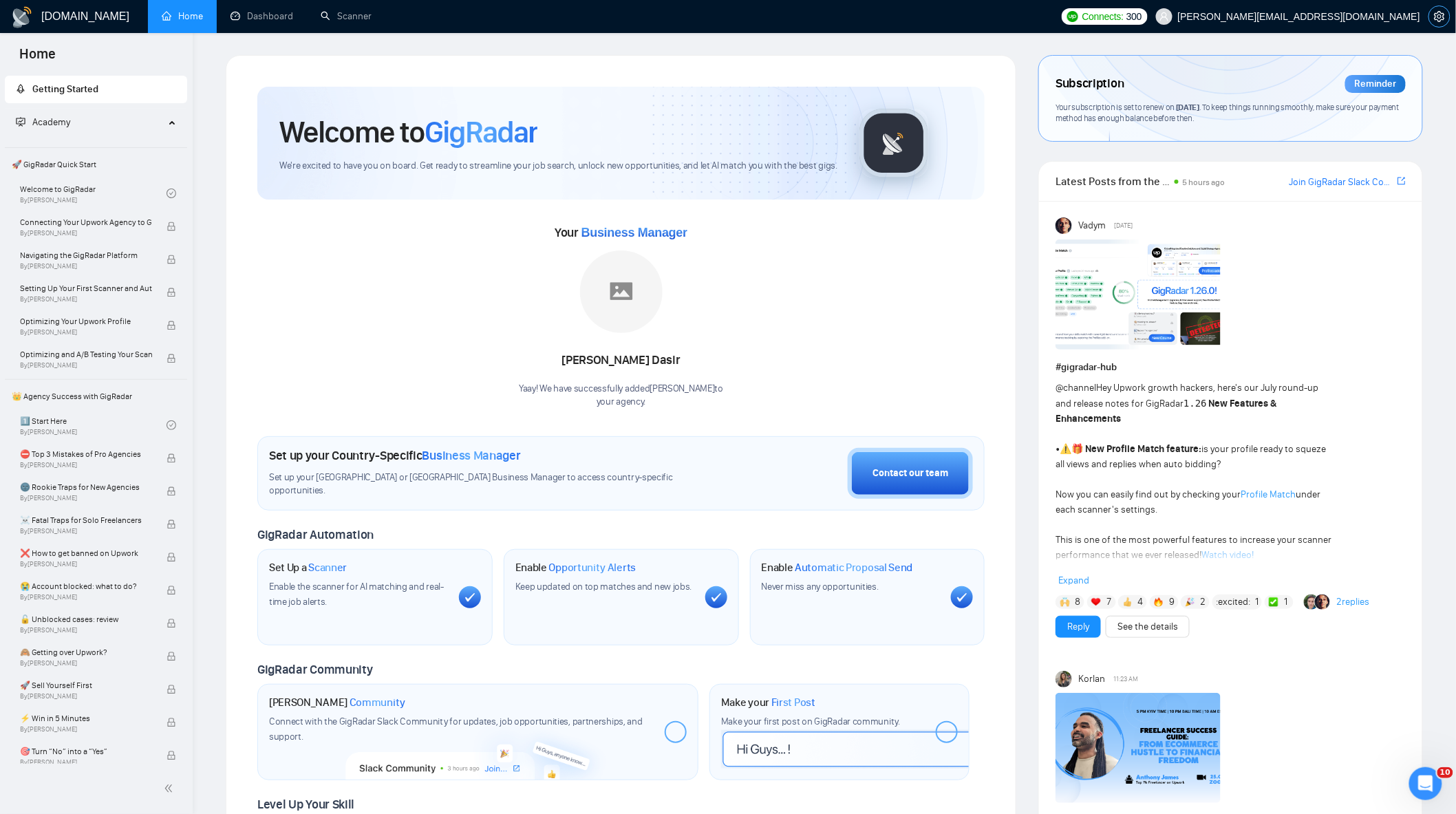
click at [1440, 17] on icon "setting" at bounding box center [1439, 17] width 11 height 11
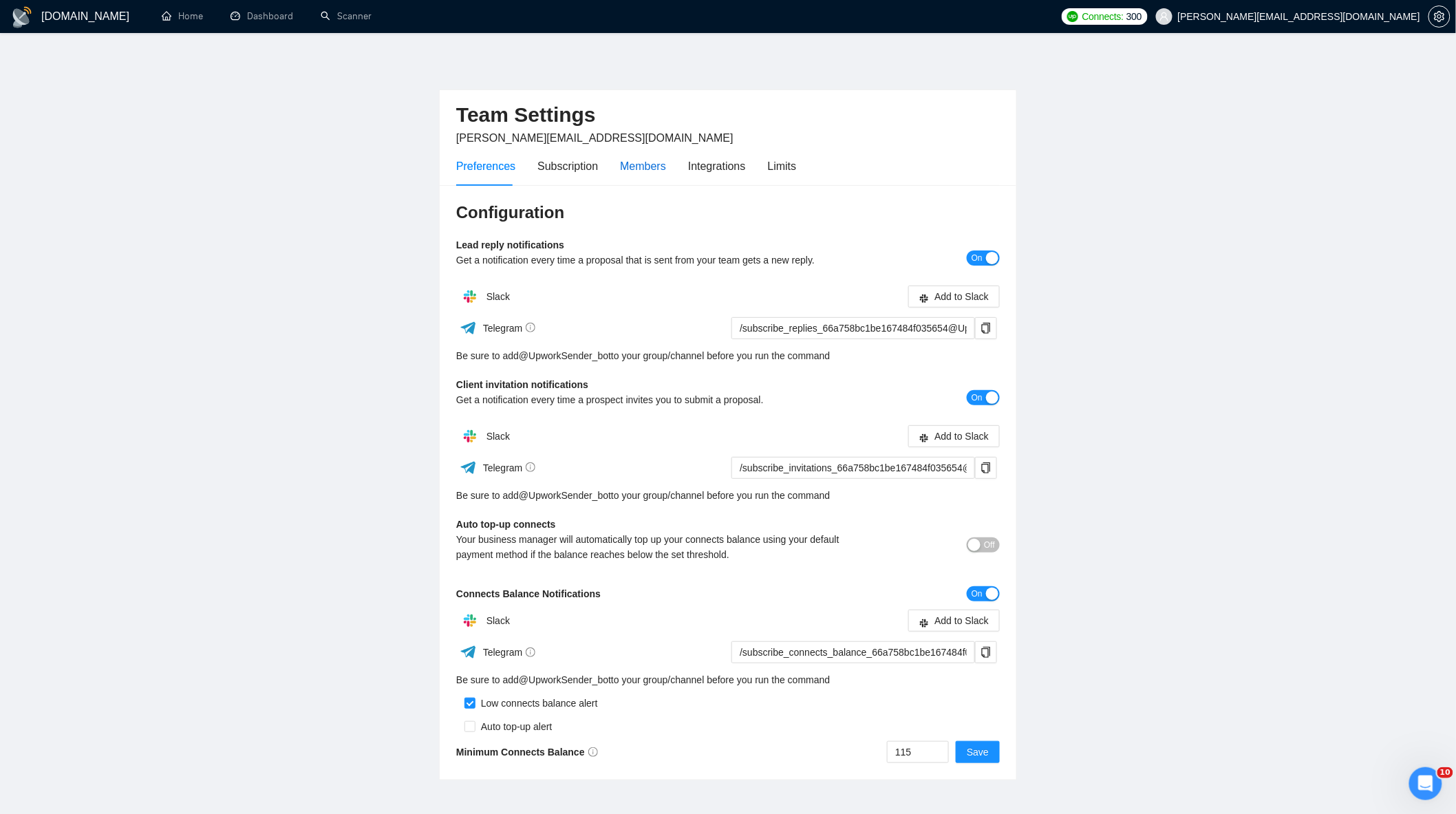
click at [640, 168] on div "Members" at bounding box center [643, 166] width 47 height 17
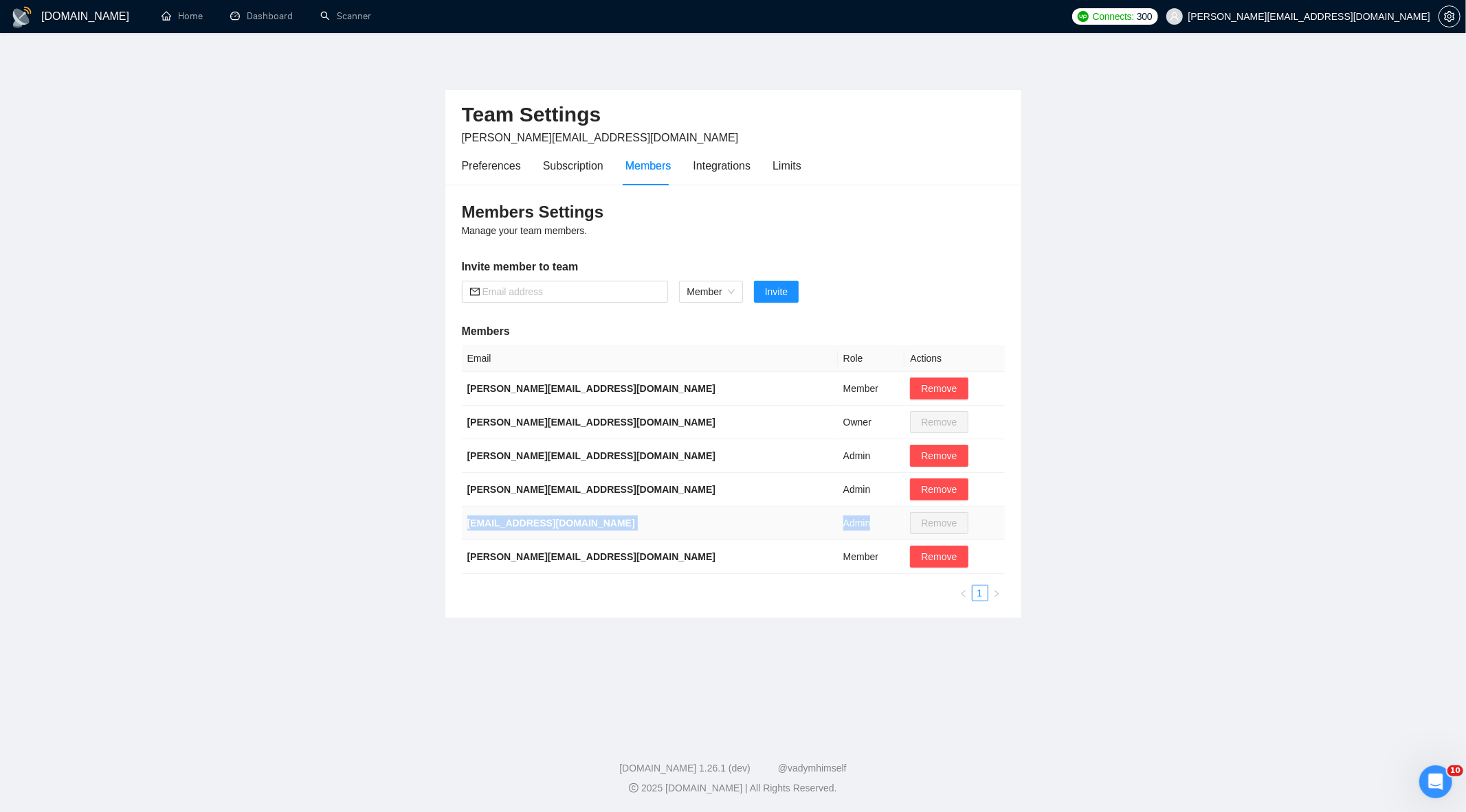
drag, startPoint x: 821, startPoint y: 523, endPoint x: 468, endPoint y: 530, distance: 353.1
click at [468, 530] on tr "v.homliakov@gmail.com Admin Remove" at bounding box center [733, 523] width 543 height 33
click at [344, 537] on main "Team Settings aleksandr.periel@gmail.com Preferences Subscription Members Integ…" at bounding box center [733, 380] width 1421 height 651
click at [569, 159] on div "Subscription" at bounding box center [573, 165] width 60 height 17
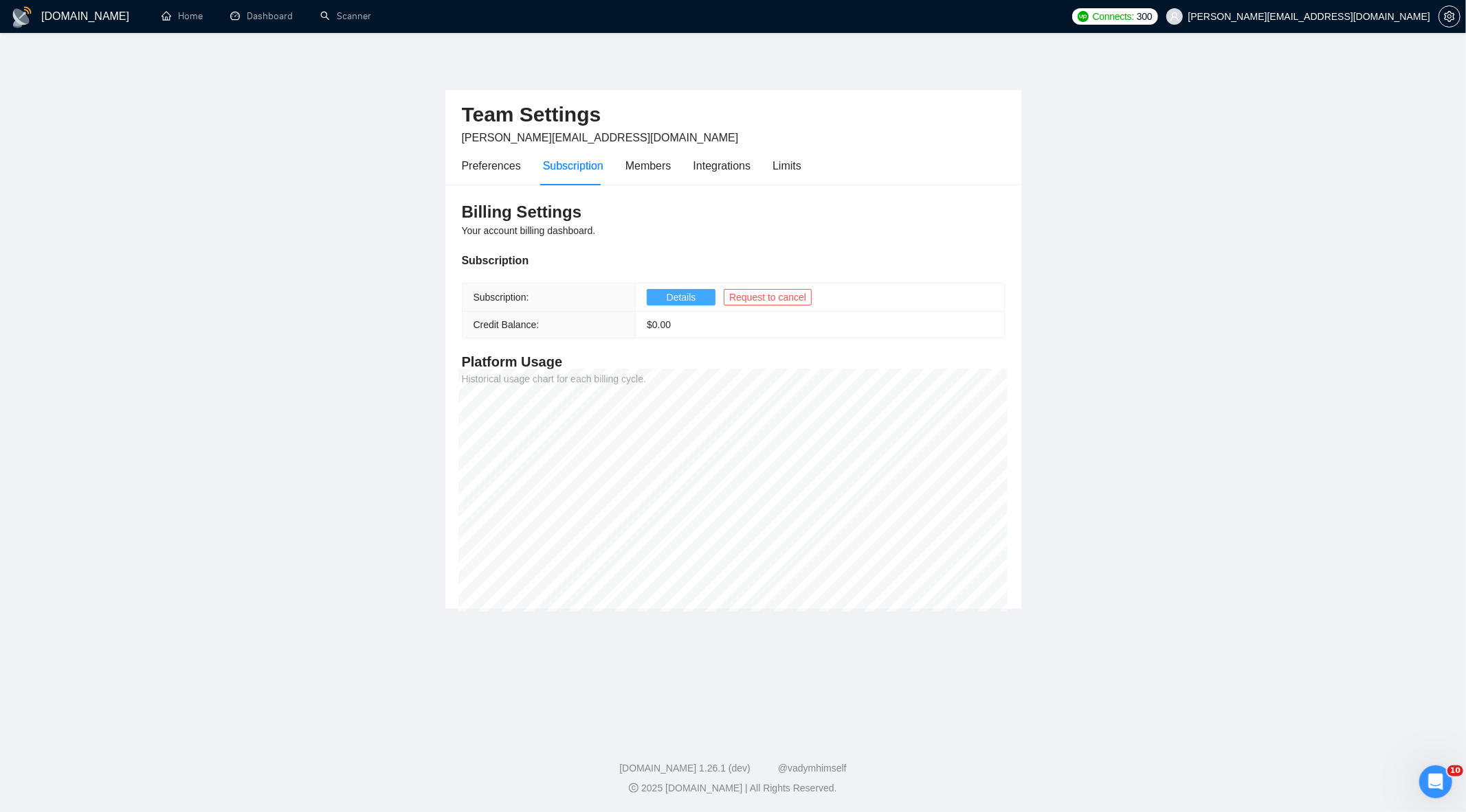
click at [689, 302] on span "Details" at bounding box center [681, 297] width 30 height 15
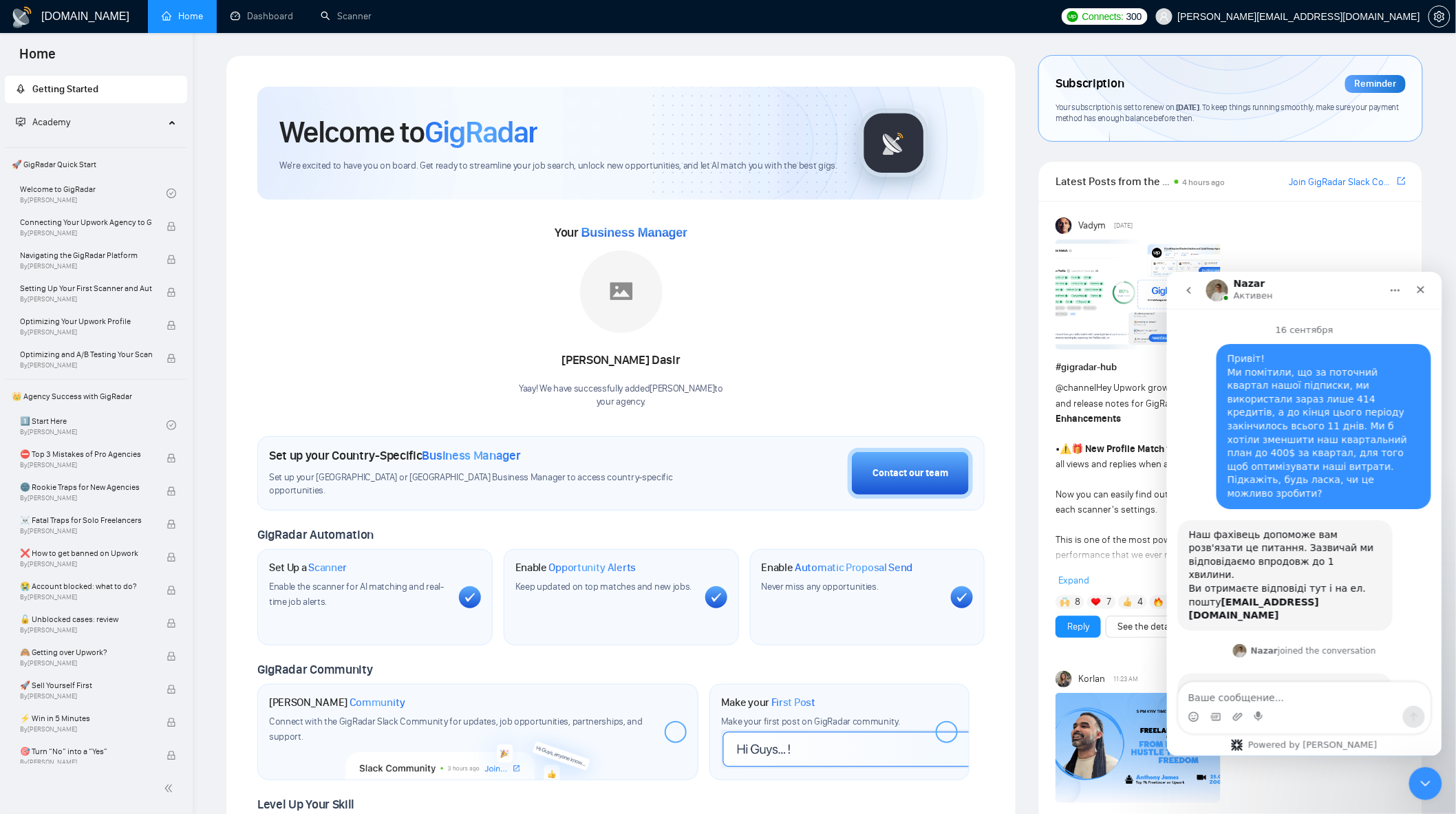
scroll to position [4479, 0]
